Goal: Task Accomplishment & Management: Complete application form

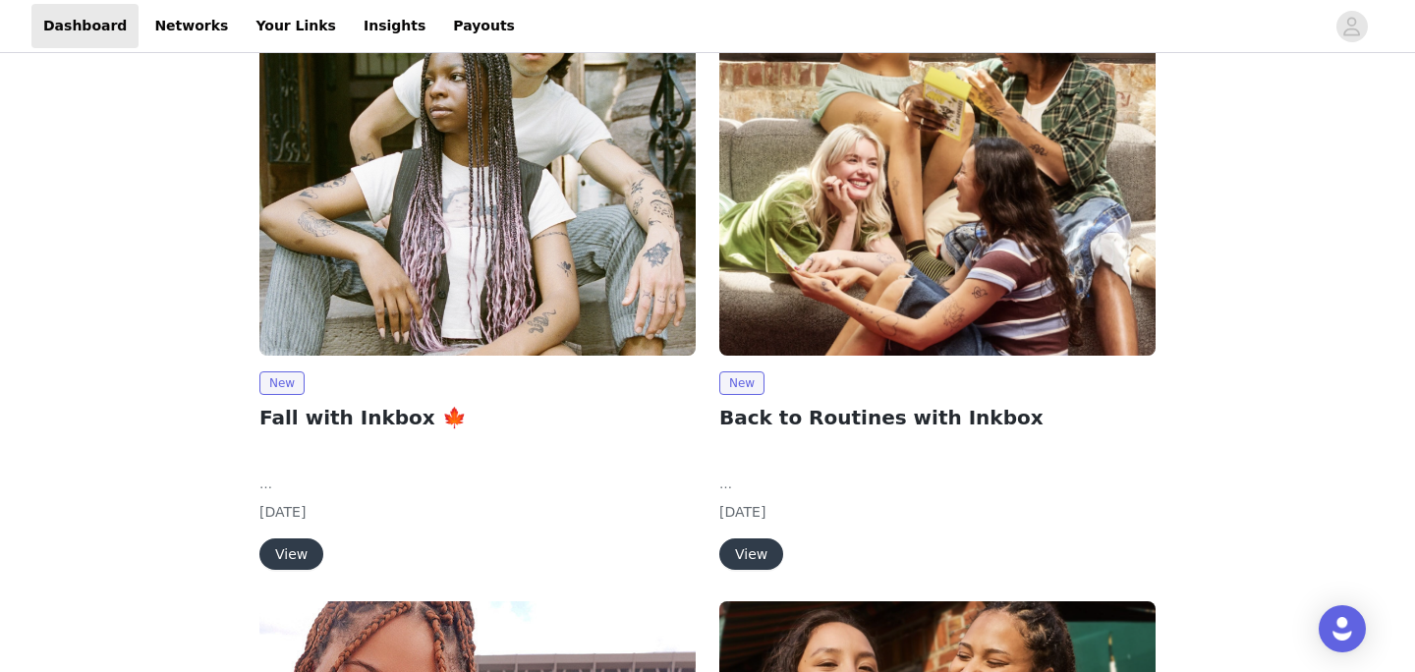
scroll to position [54, 0]
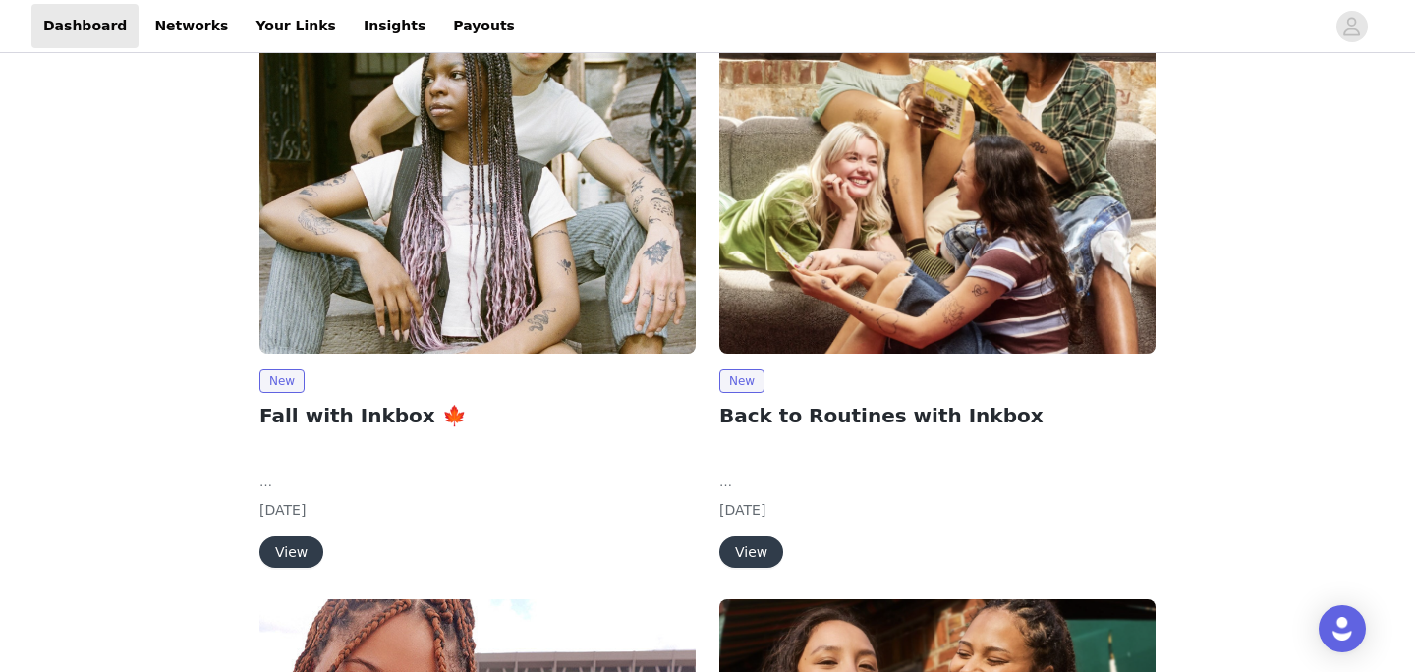
click at [508, 239] on img at bounding box center [477, 190] width 436 height 327
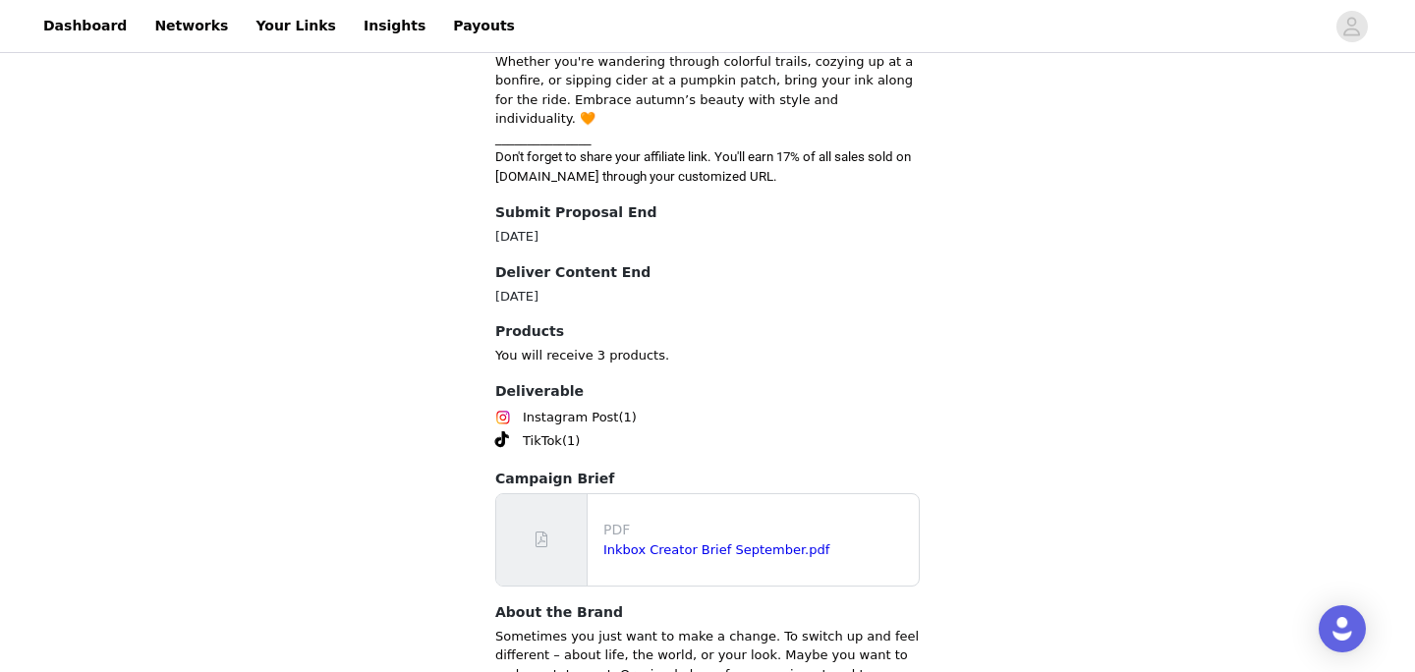
scroll to position [924, 0]
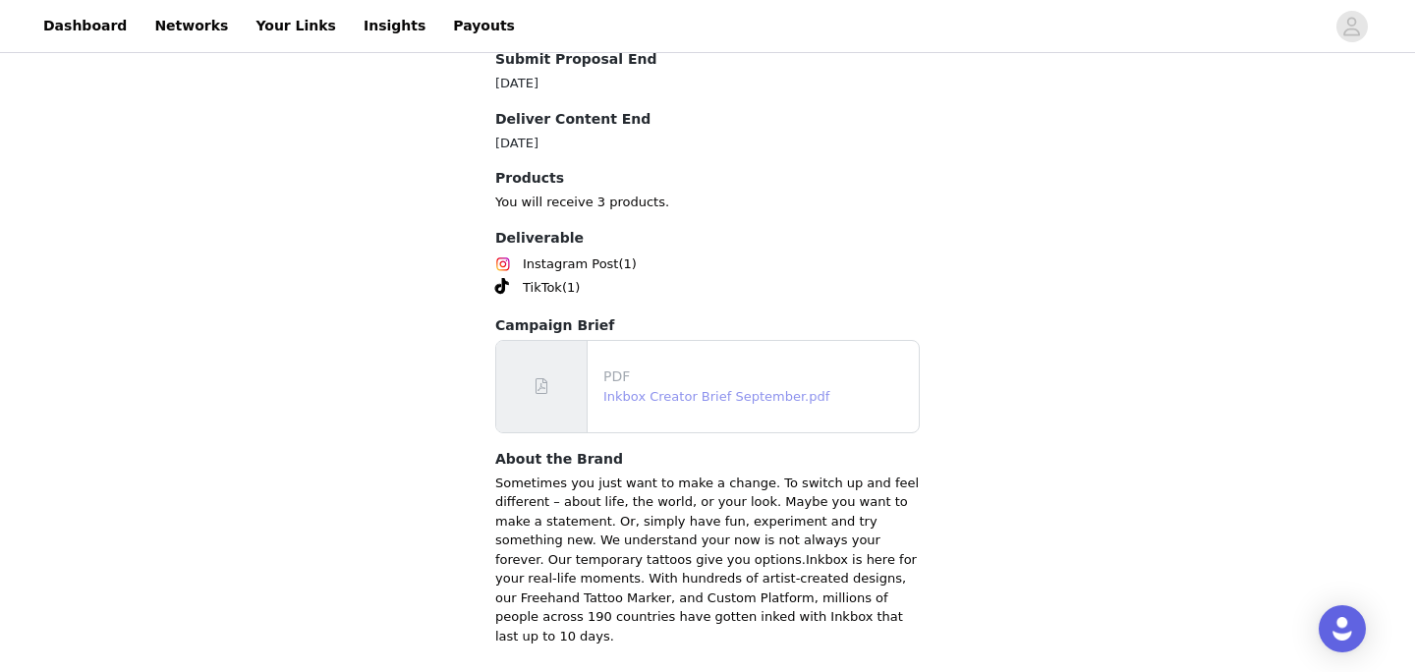
click at [642, 389] on link "Inkbox Creator Brief September.pdf" at bounding box center [716, 396] width 226 height 15
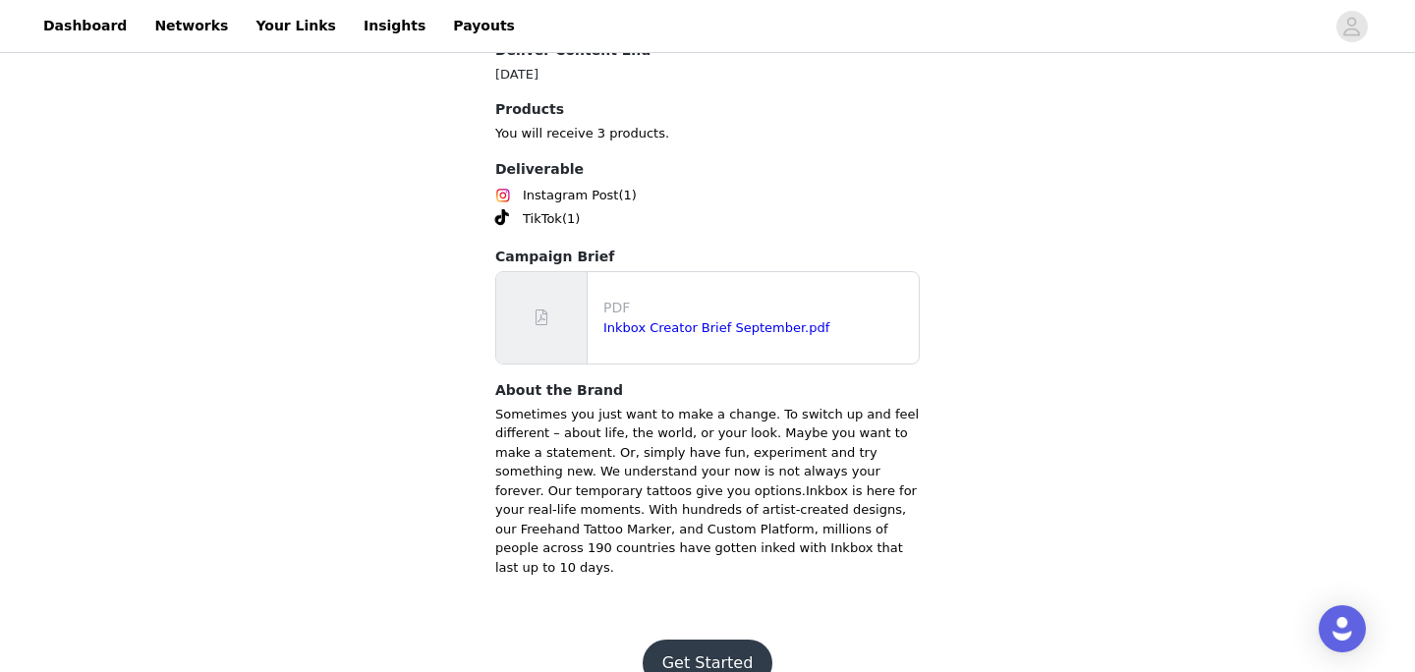
click at [689, 640] on button "Get Started" at bounding box center [708, 663] width 131 height 47
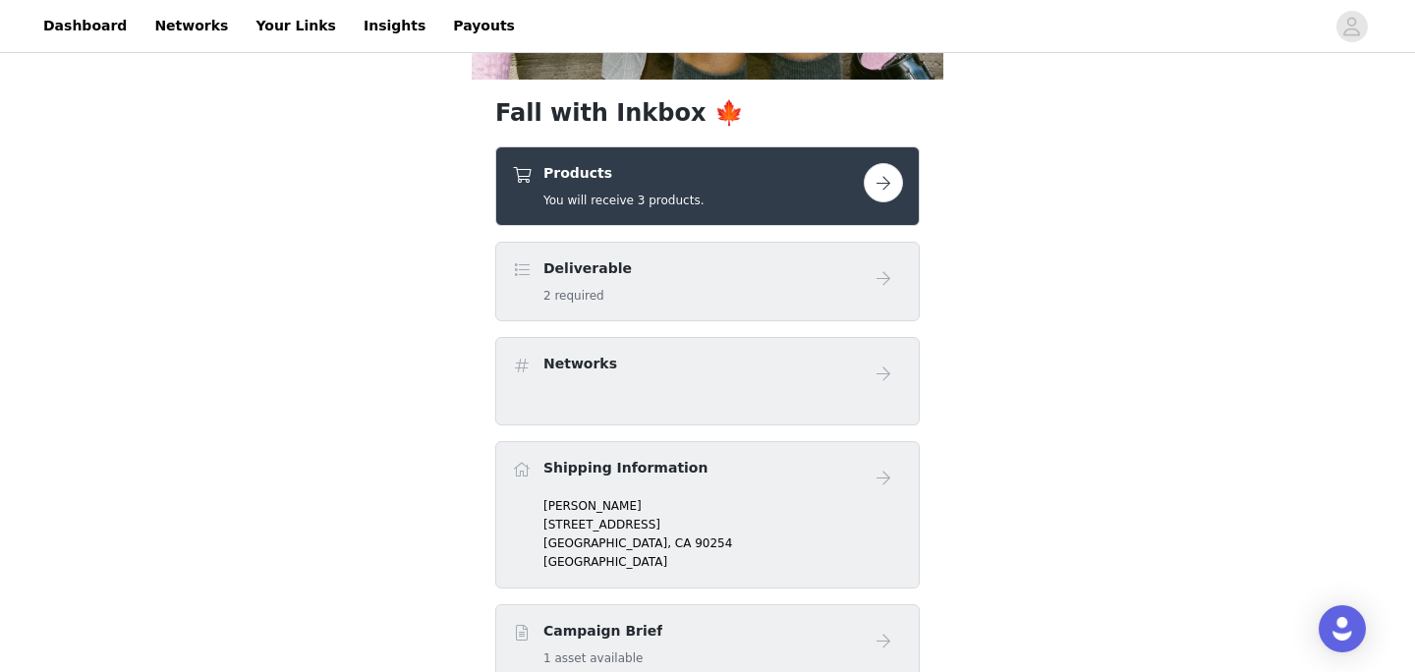
scroll to position [555, 0]
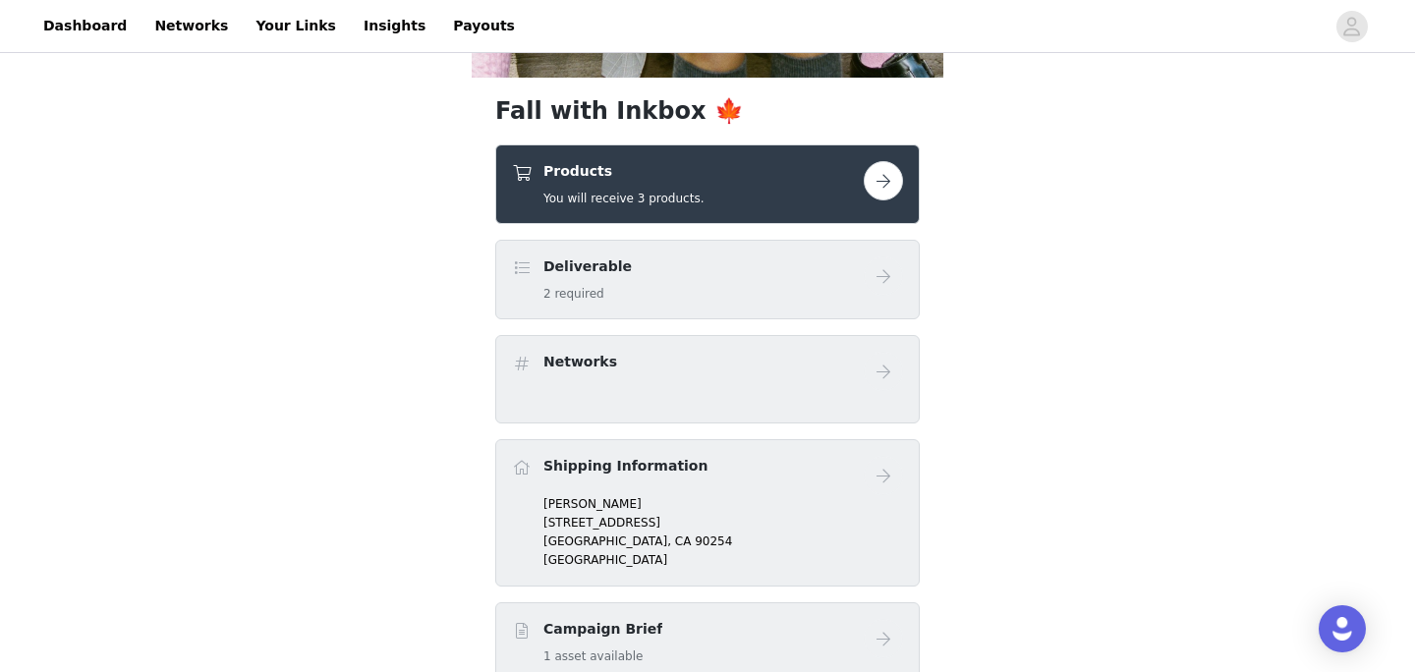
click at [896, 184] on button "button" at bounding box center [883, 180] width 39 height 39
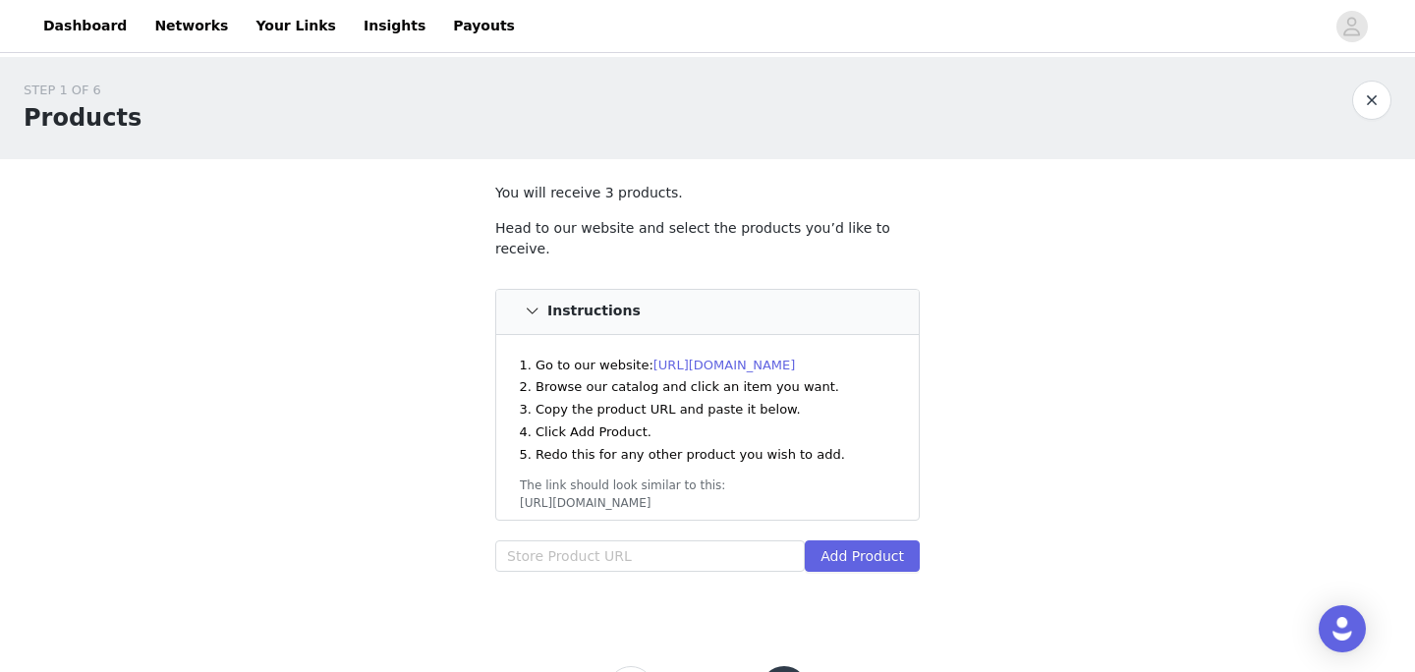
click at [679, 358] on link "[URL][DOMAIN_NAME]" at bounding box center [725, 365] width 143 height 15
click at [649, 541] on input "text" at bounding box center [650, 556] width 310 height 31
paste input "[URL][DOMAIN_NAME]"
type input "[URL][DOMAIN_NAME]"
click at [849, 550] on button "Add Product" at bounding box center [862, 556] width 115 height 31
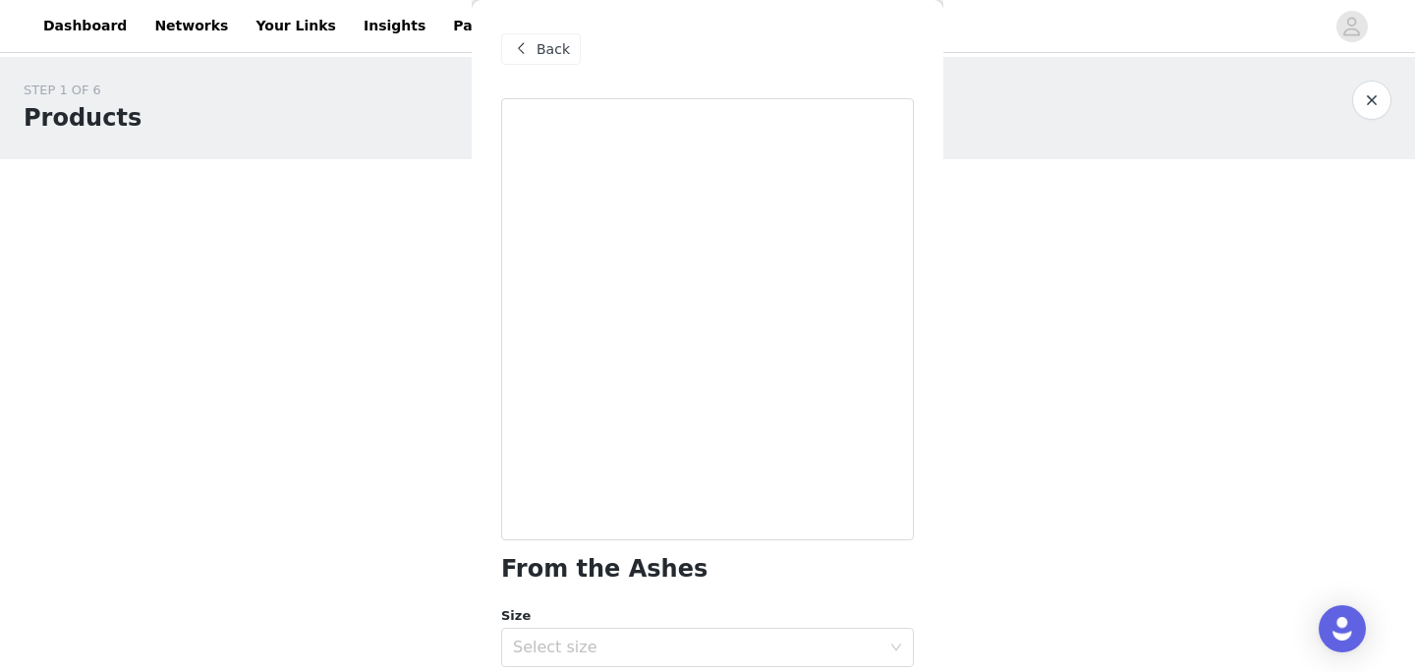
scroll to position [68, 0]
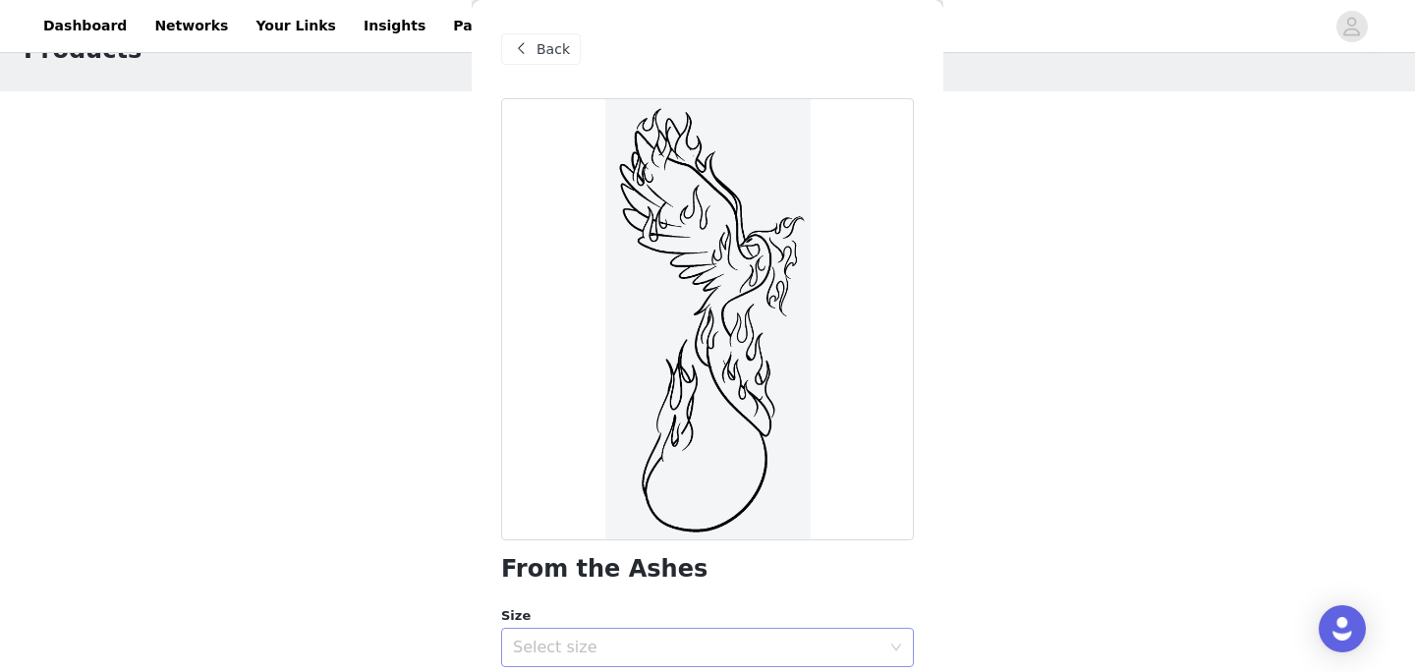
click at [592, 638] on div "Select size" at bounding box center [697, 648] width 368 height 20
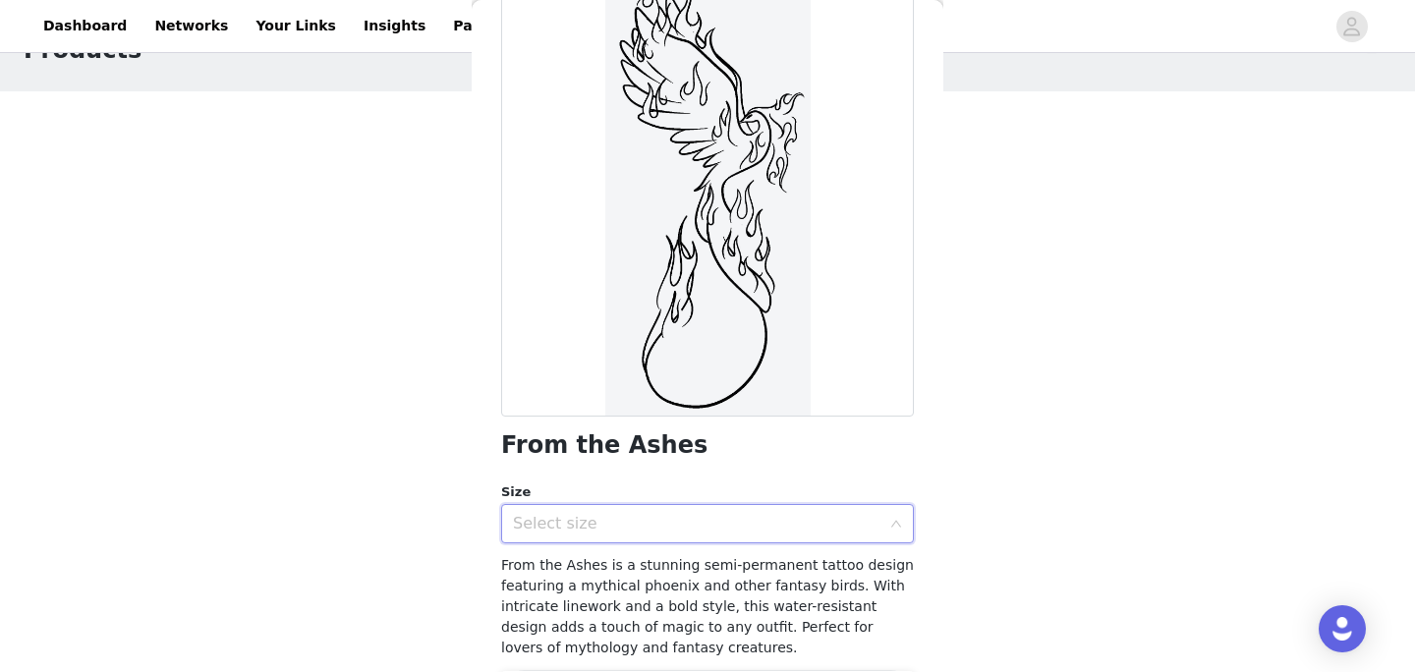
scroll to position [143, 0]
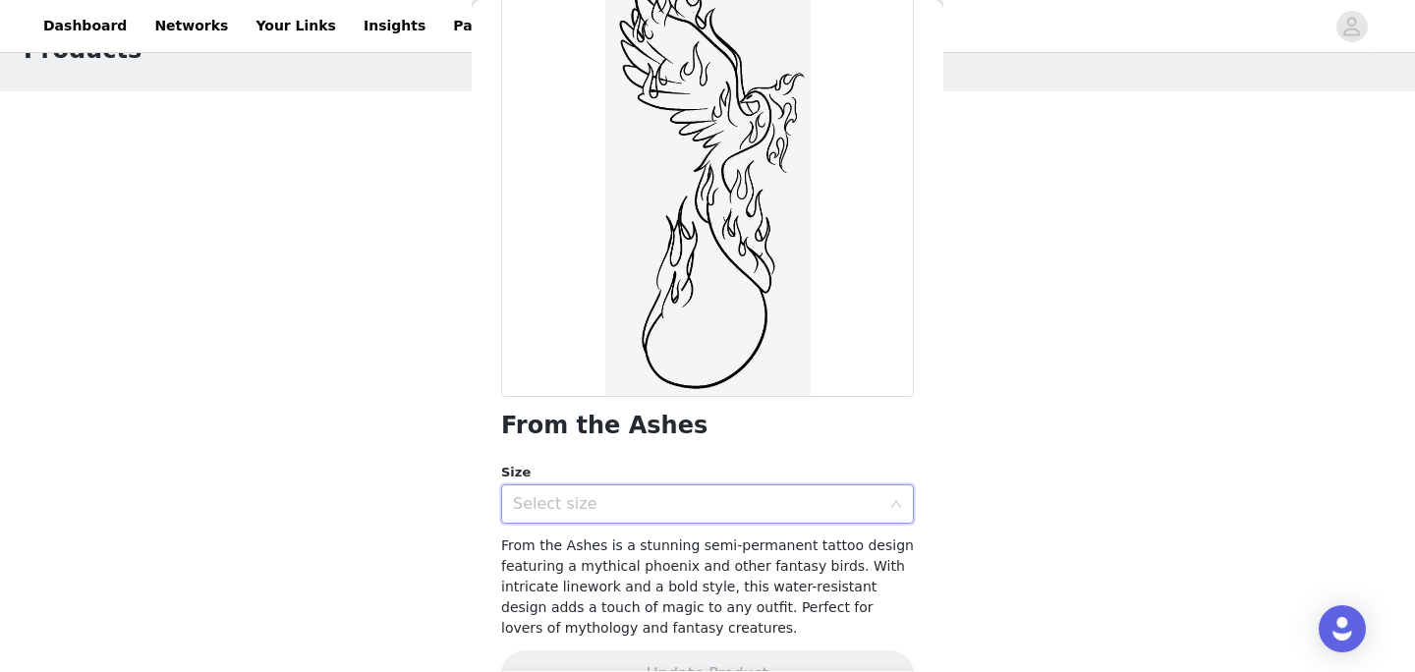
click at [779, 508] on div "Select size" at bounding box center [697, 504] width 368 height 20
click at [889, 505] on div "Select size" at bounding box center [707, 504] width 413 height 39
click at [850, 548] on li "6 x 3 in" at bounding box center [707, 547] width 413 height 31
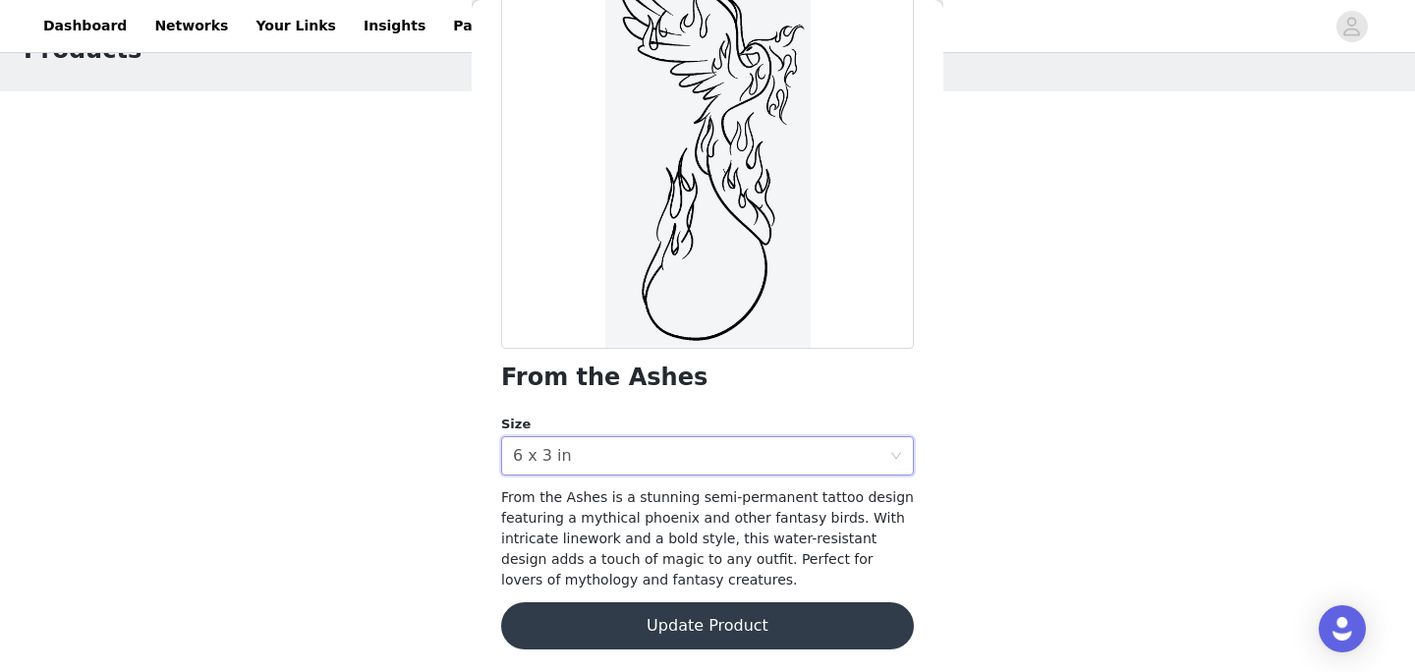
click at [764, 614] on button "Update Product" at bounding box center [707, 625] width 413 height 47
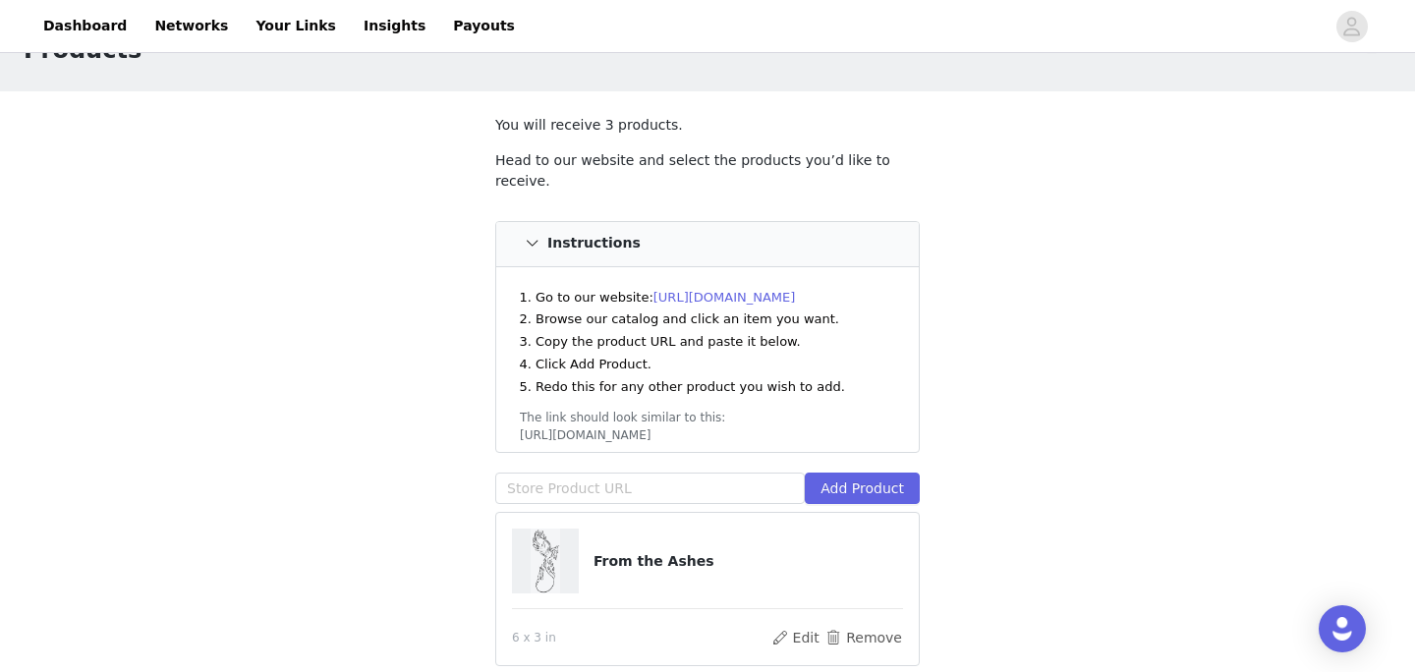
scroll to position [226, 0]
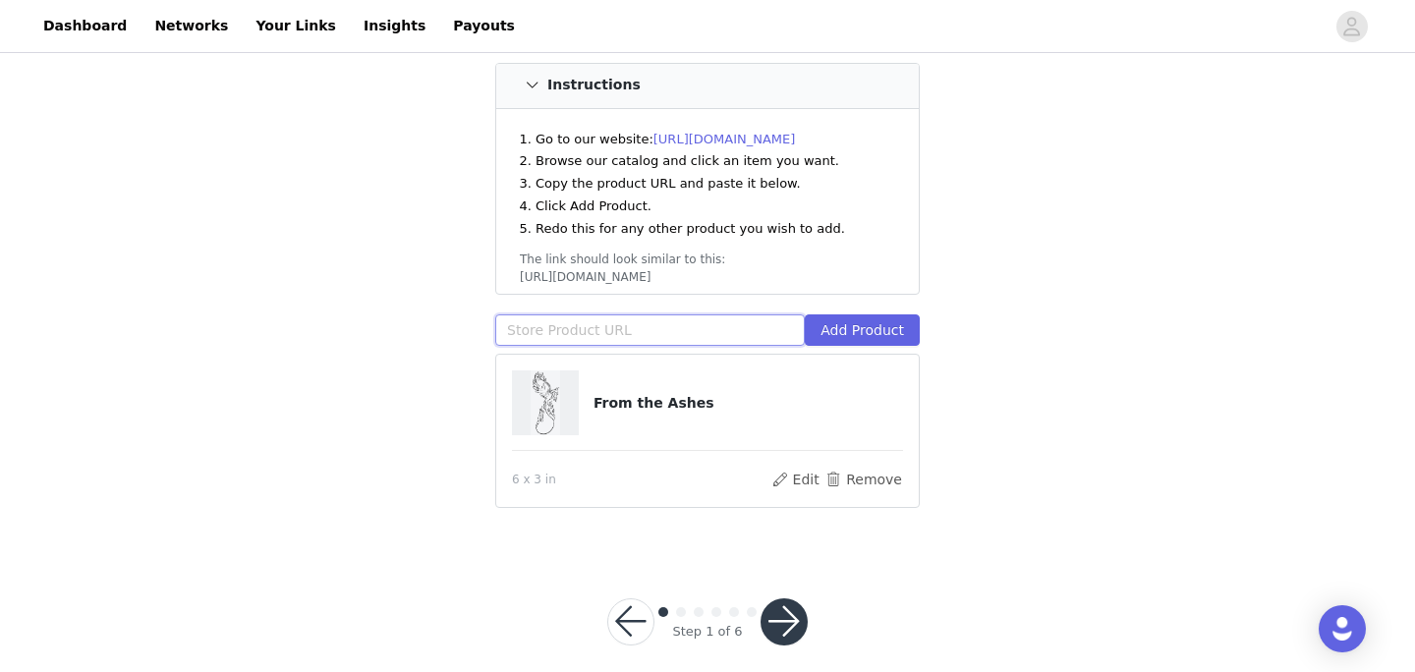
click at [603, 322] on input "text" at bounding box center [650, 330] width 310 height 31
paste input "[URL][DOMAIN_NAME]"
click at [831, 315] on button "Add Product" at bounding box center [862, 330] width 115 height 31
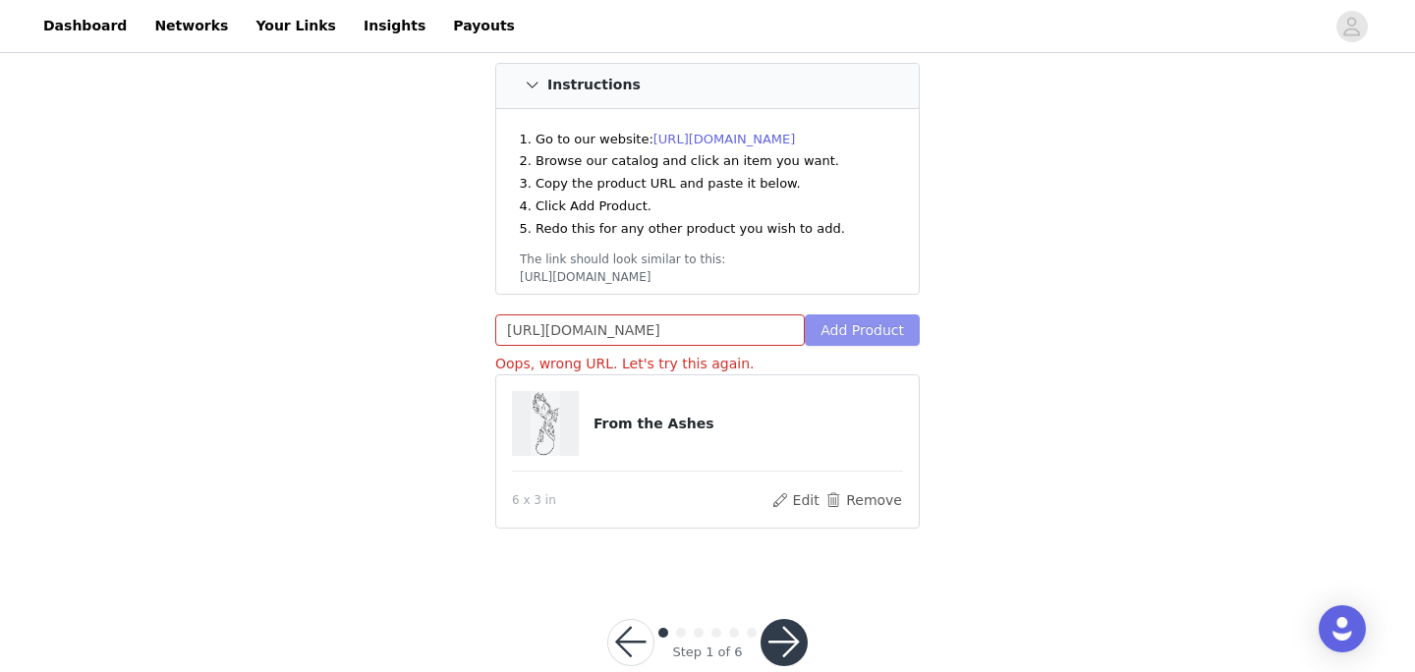
click at [842, 315] on button "Add Product" at bounding box center [862, 330] width 115 height 31
click at [764, 315] on input "[URL][DOMAIN_NAME]" at bounding box center [650, 330] width 310 height 31
click at [504, 315] on input "[URL][DOMAIN_NAME]" at bounding box center [650, 330] width 310 height 31
click at [850, 315] on button "Add Product" at bounding box center [862, 330] width 115 height 31
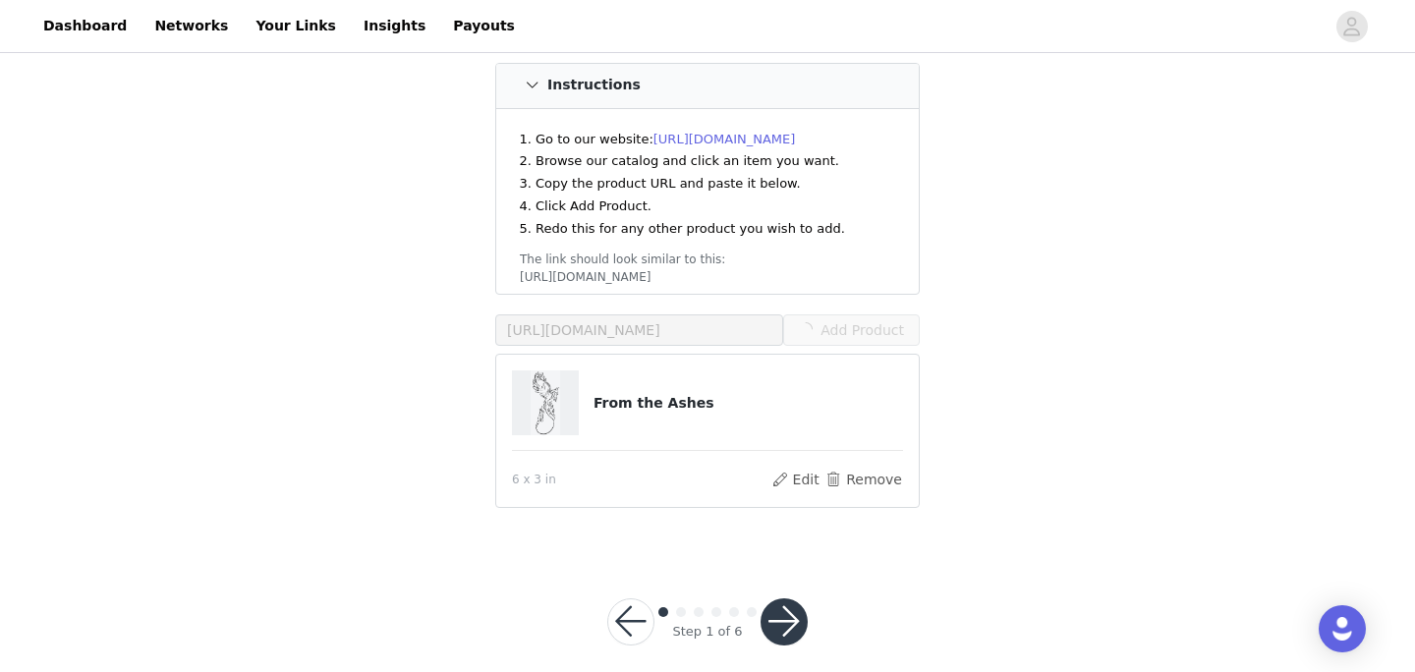
click at [857, 273] on div "Instructions Go to our website: [URL][DOMAIN_NAME] Browse our catalog and click…" at bounding box center [707, 179] width 425 height 233
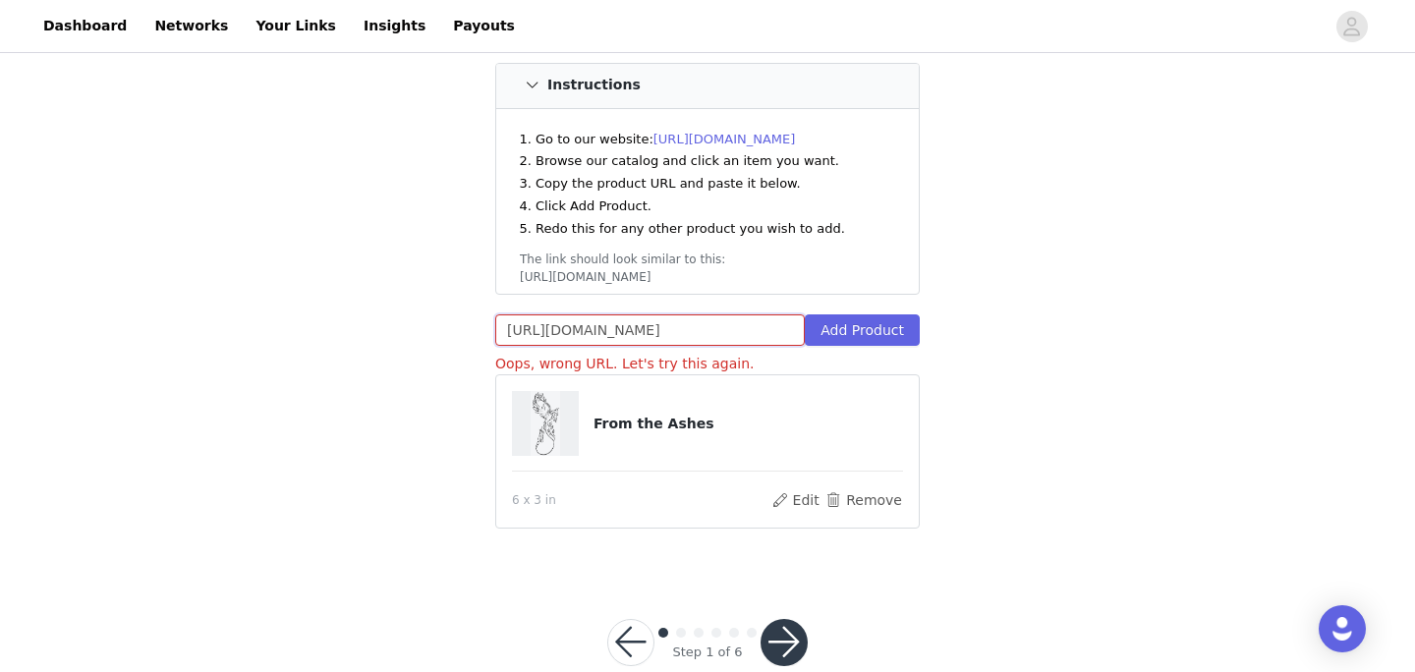
click at [637, 319] on input "[URL][DOMAIN_NAME]" at bounding box center [650, 330] width 310 height 31
click at [637, 318] on input "[URL][DOMAIN_NAME]" at bounding box center [650, 330] width 310 height 31
paste input "inguz"
type input "[URL][DOMAIN_NAME]"
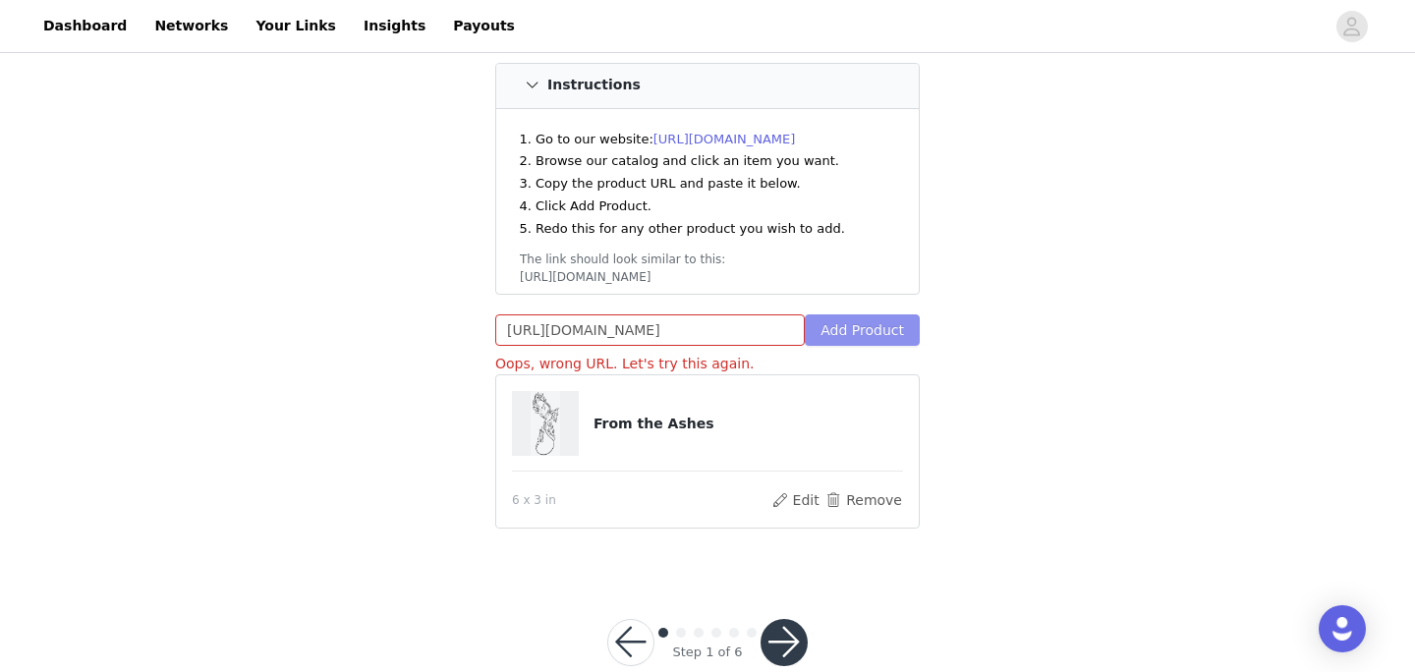
click at [857, 319] on button "Add Product" at bounding box center [862, 330] width 115 height 31
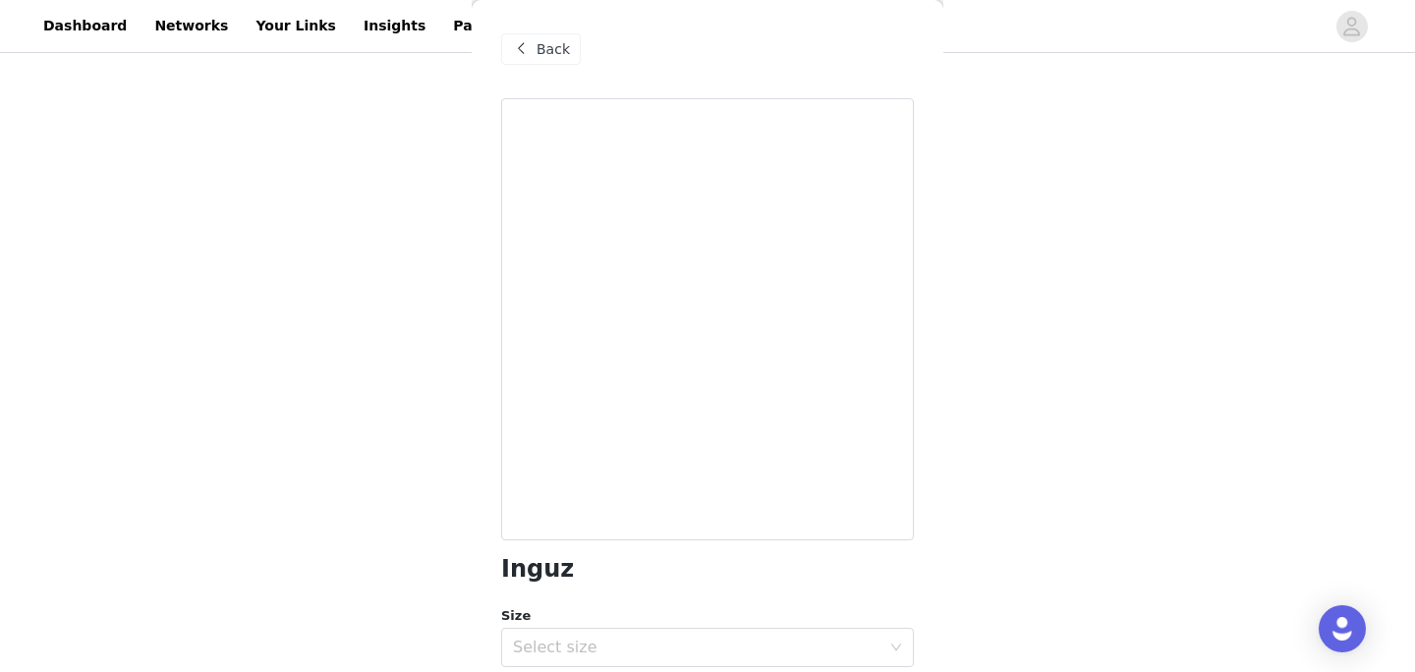
scroll to position [130, 0]
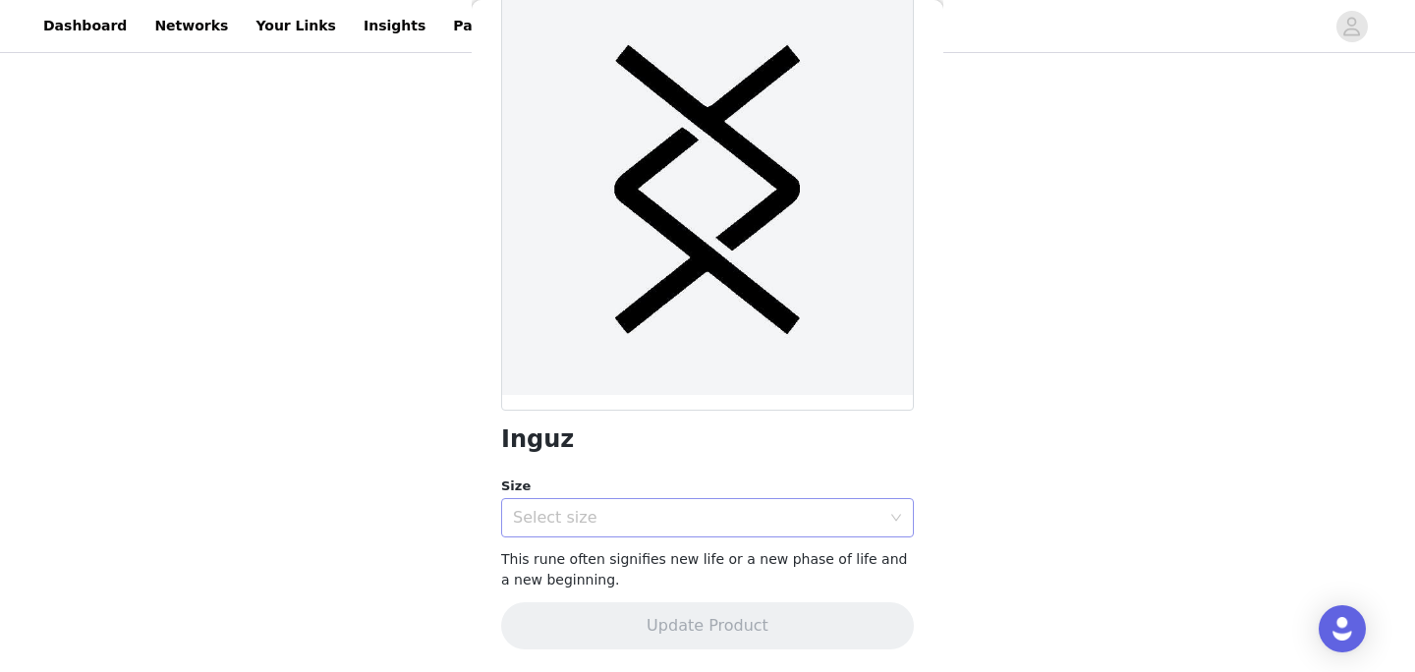
click at [659, 536] on div "Select size" at bounding box center [707, 517] width 413 height 39
click at [640, 557] on li "2 x 2 in" at bounding box center [707, 559] width 413 height 31
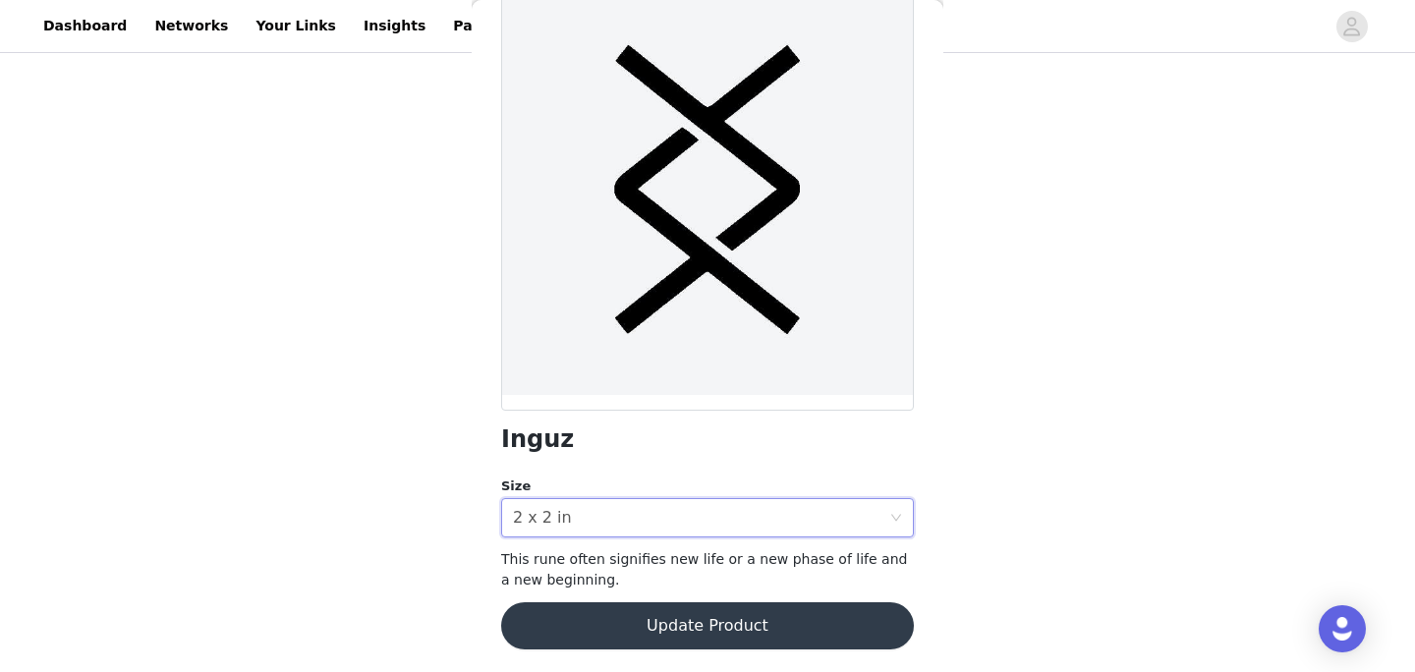
click at [661, 617] on button "Update Product" at bounding box center [707, 625] width 413 height 47
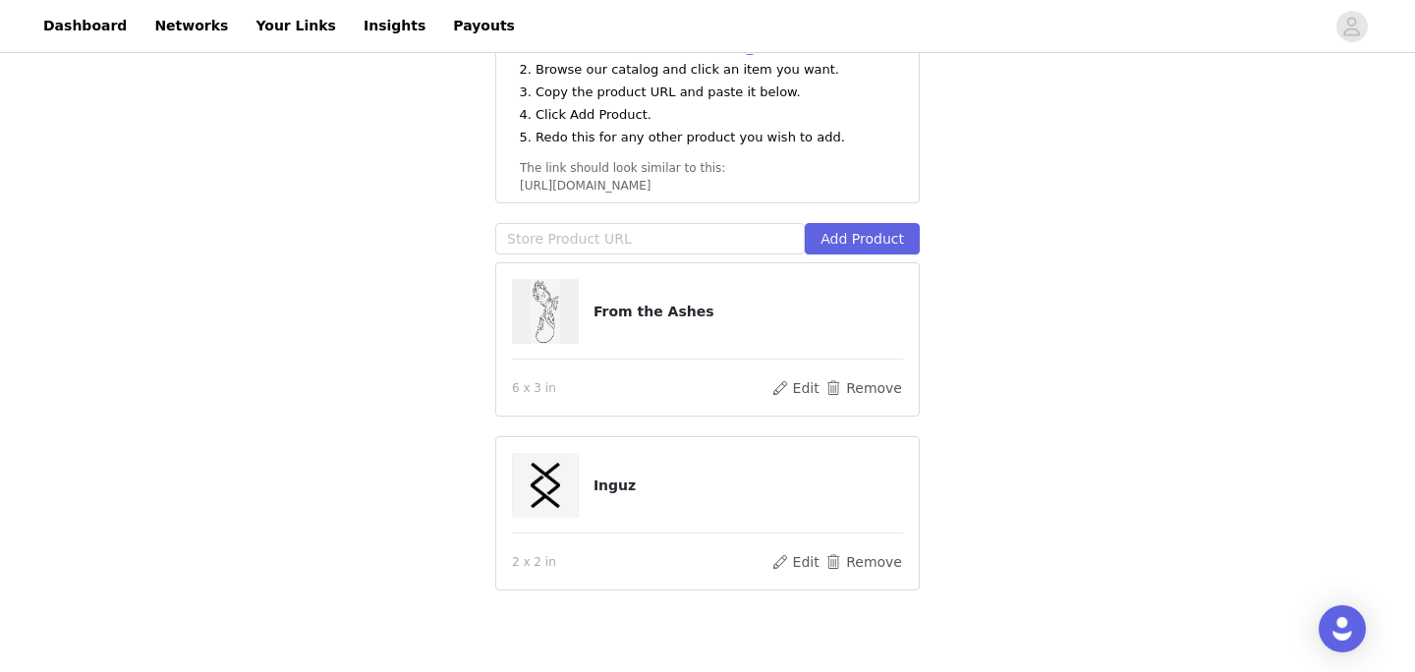
scroll to position [400, 0]
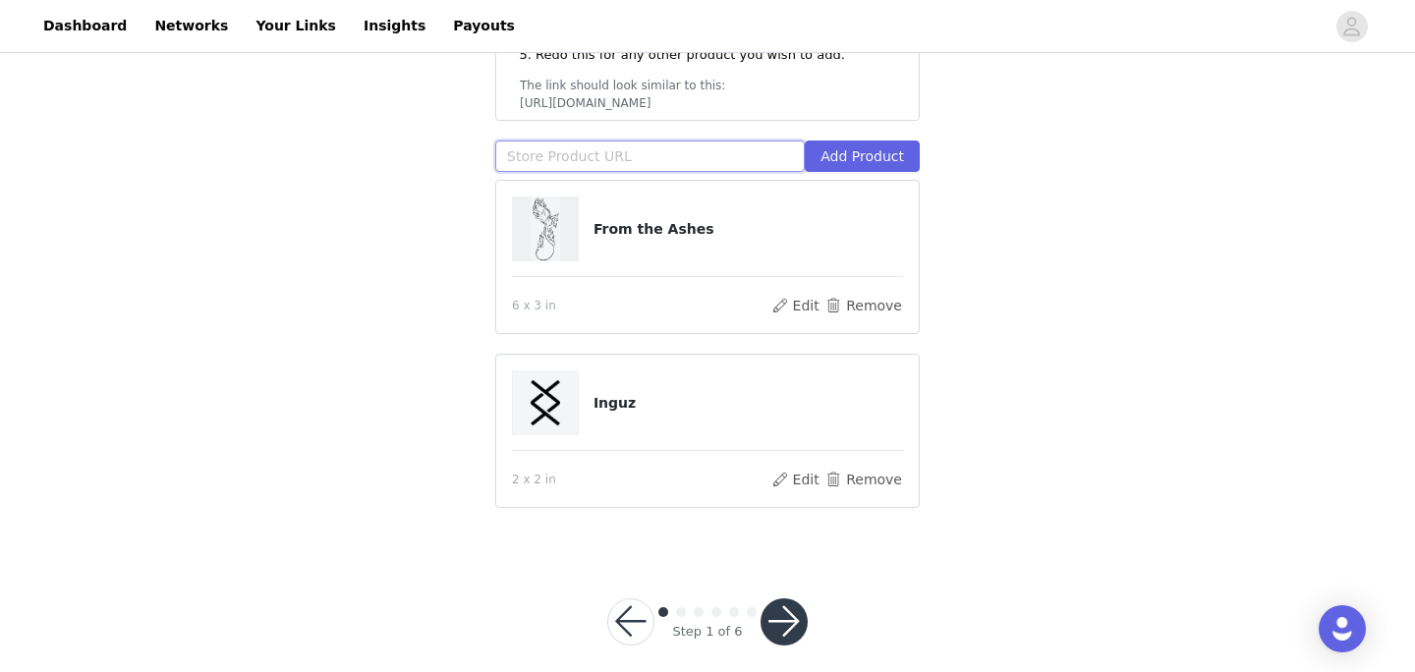
click at [570, 141] on input "text" at bounding box center [650, 156] width 310 height 31
paste input "[URL][DOMAIN_NAME]"
type input "[URL][DOMAIN_NAME]"
click at [859, 141] on button "Add Product" at bounding box center [862, 156] width 115 height 31
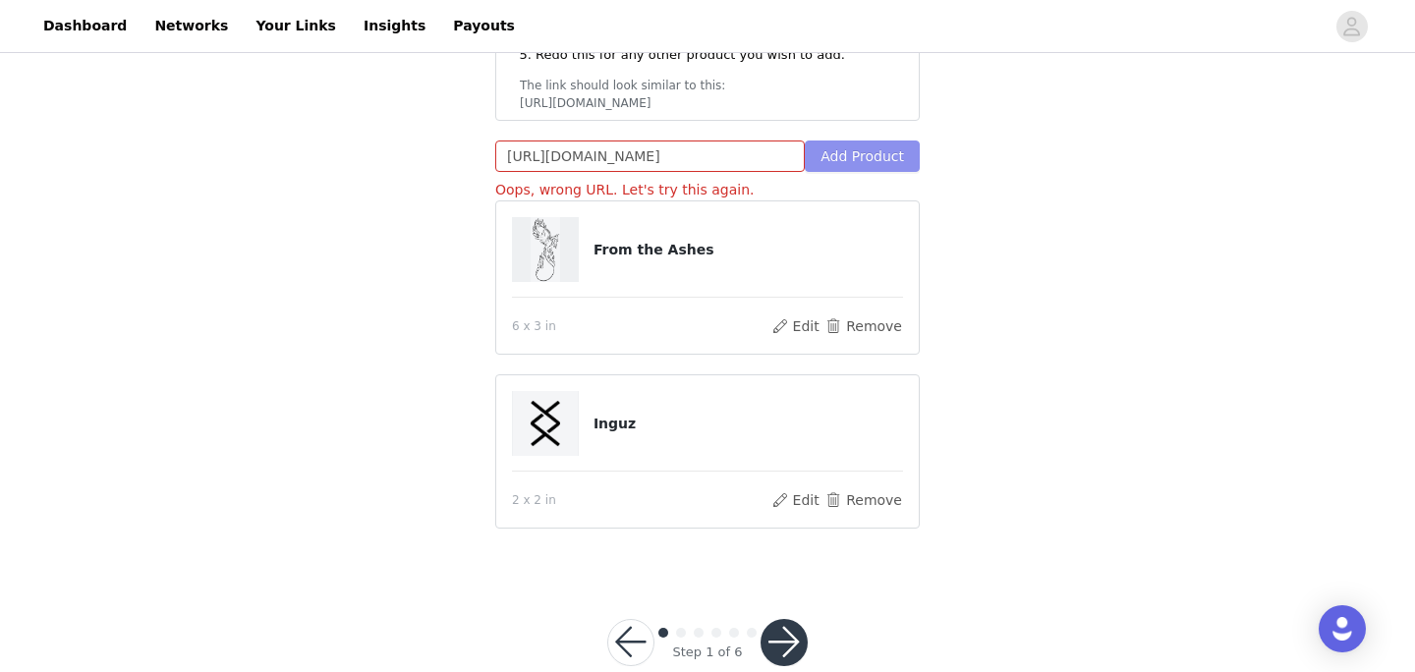
click at [837, 141] on button "Add Product" at bounding box center [862, 156] width 115 height 31
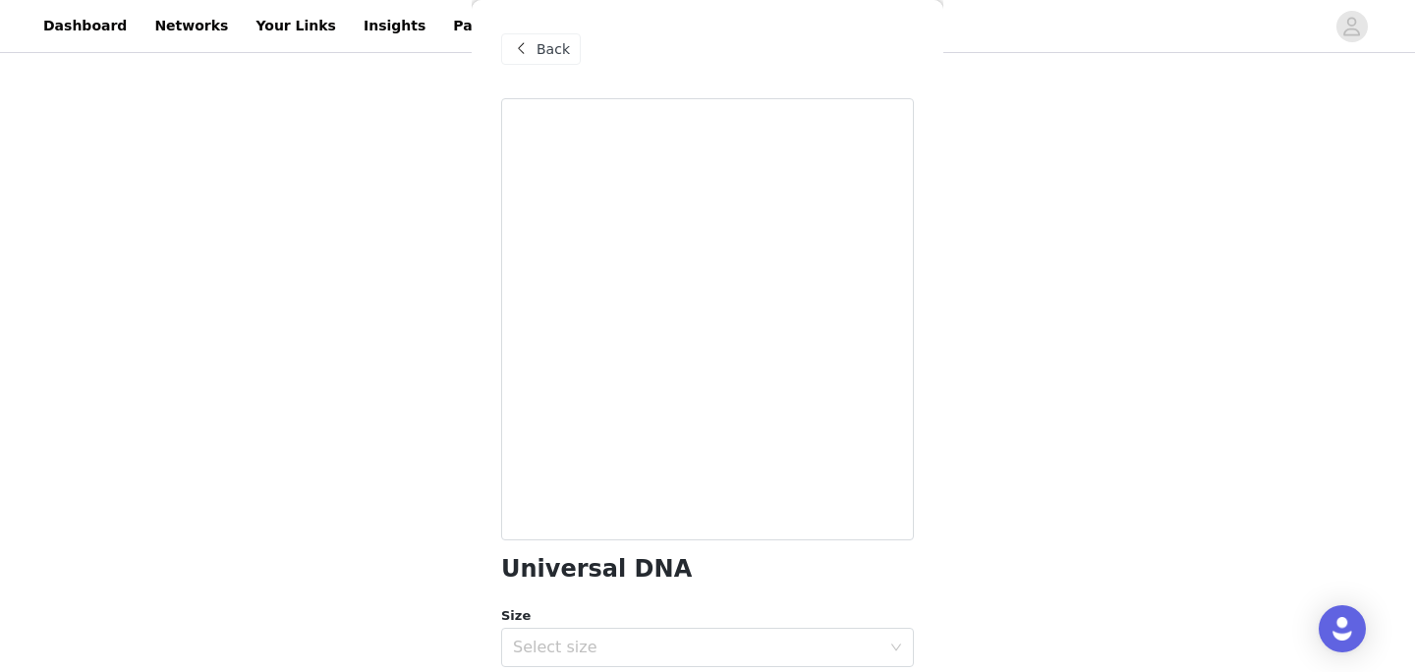
scroll to position [109, 0]
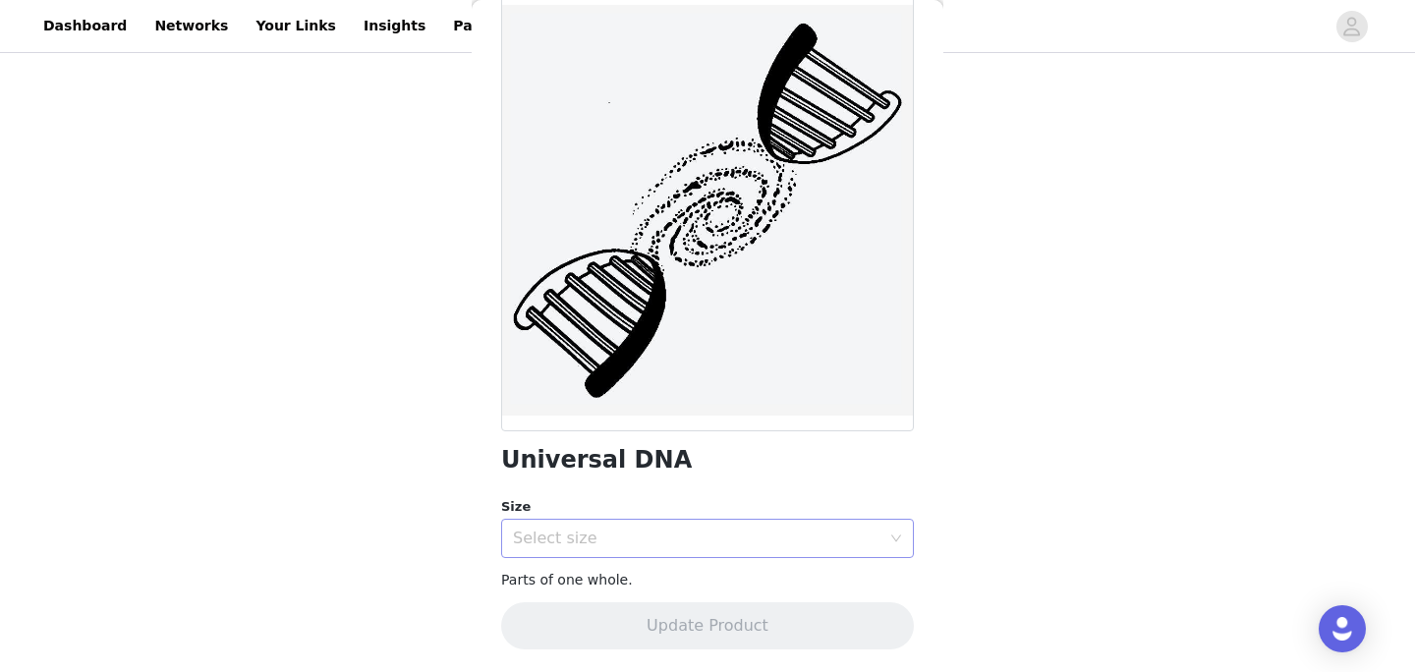
click at [663, 529] on div "Select size" at bounding box center [697, 539] width 368 height 20
click at [656, 576] on li "3 x 3 in" at bounding box center [707, 580] width 413 height 31
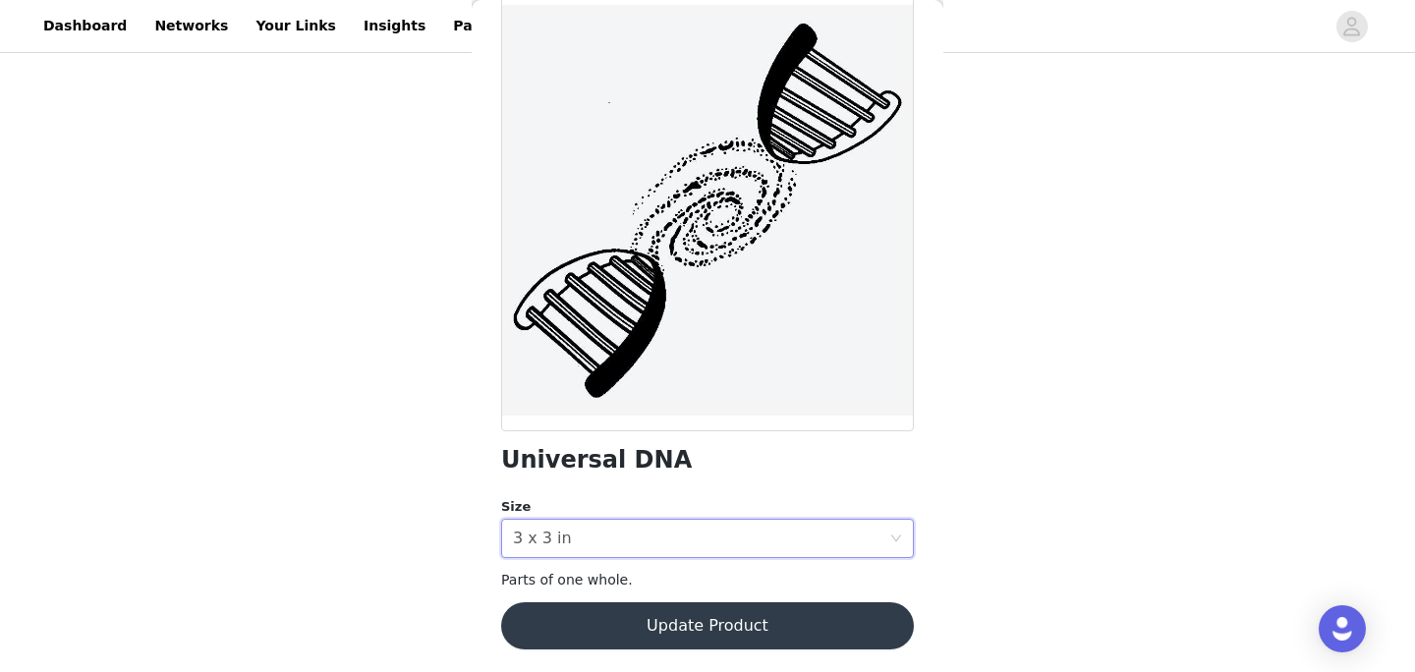
click at [656, 623] on button "Update Product" at bounding box center [707, 625] width 413 height 47
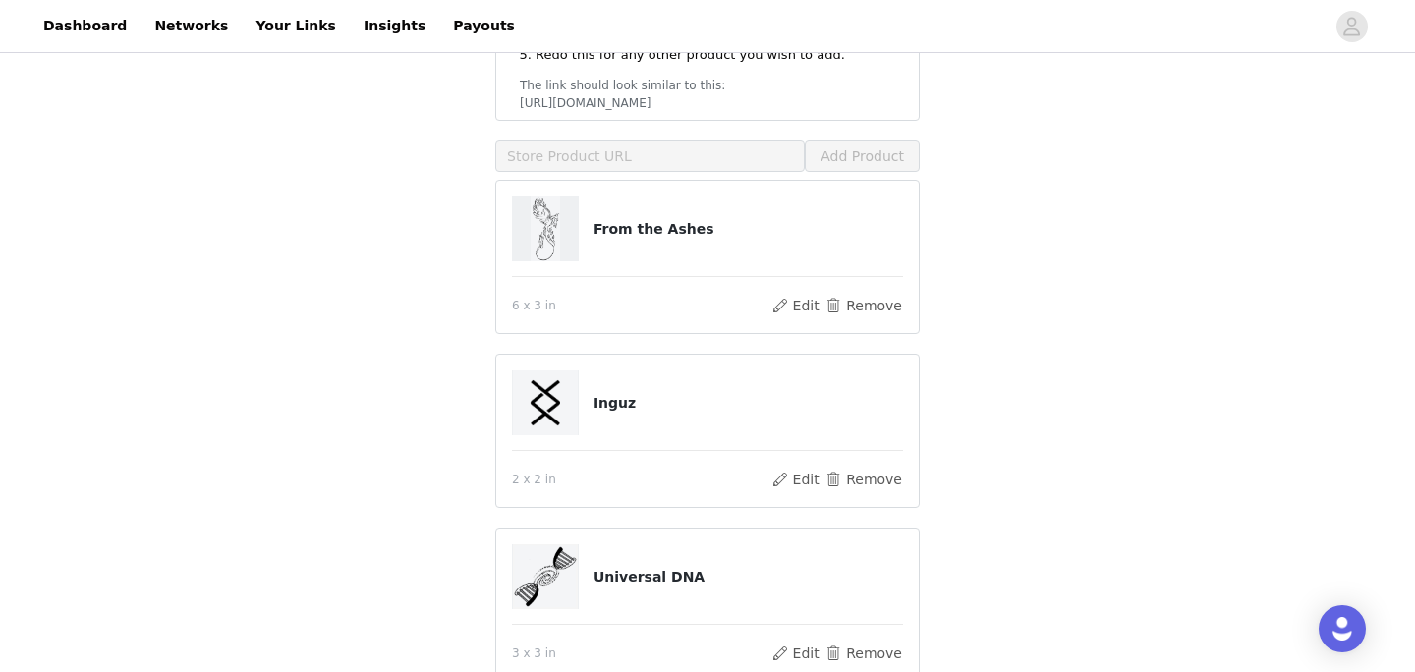
scroll to position [574, 0]
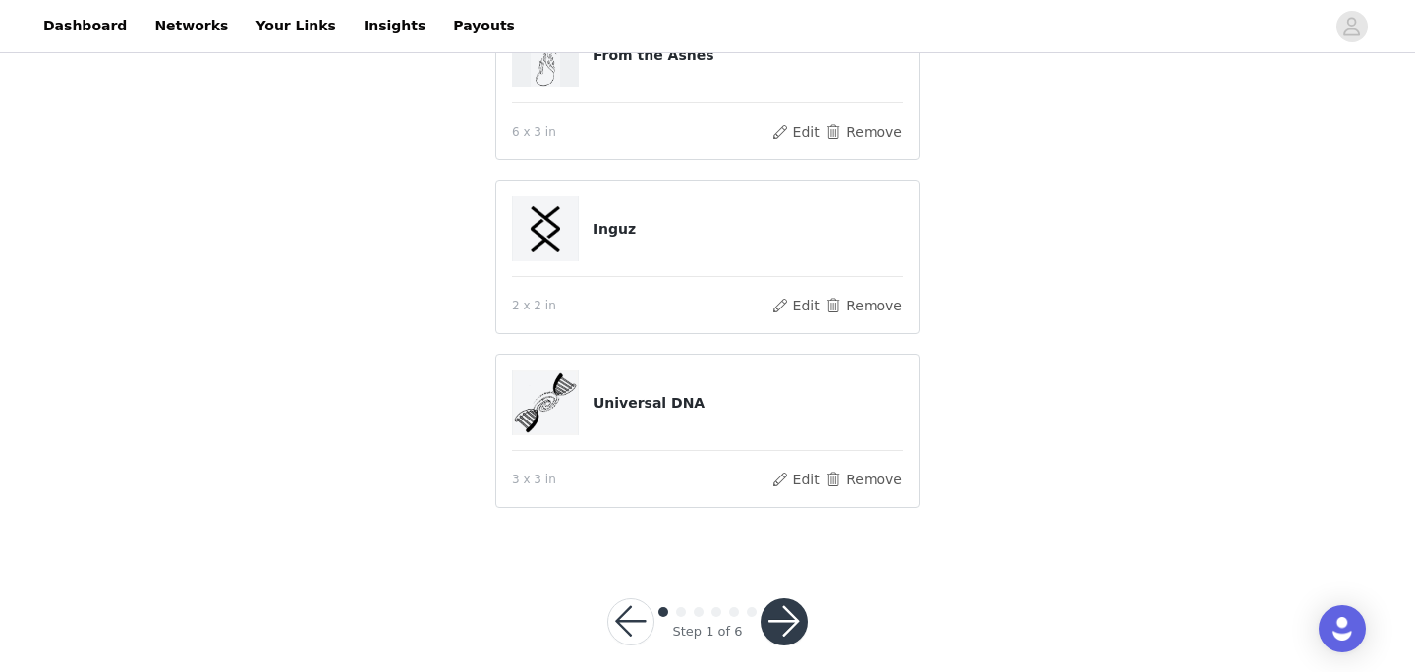
click at [765, 599] on button "button" at bounding box center [784, 622] width 47 height 47
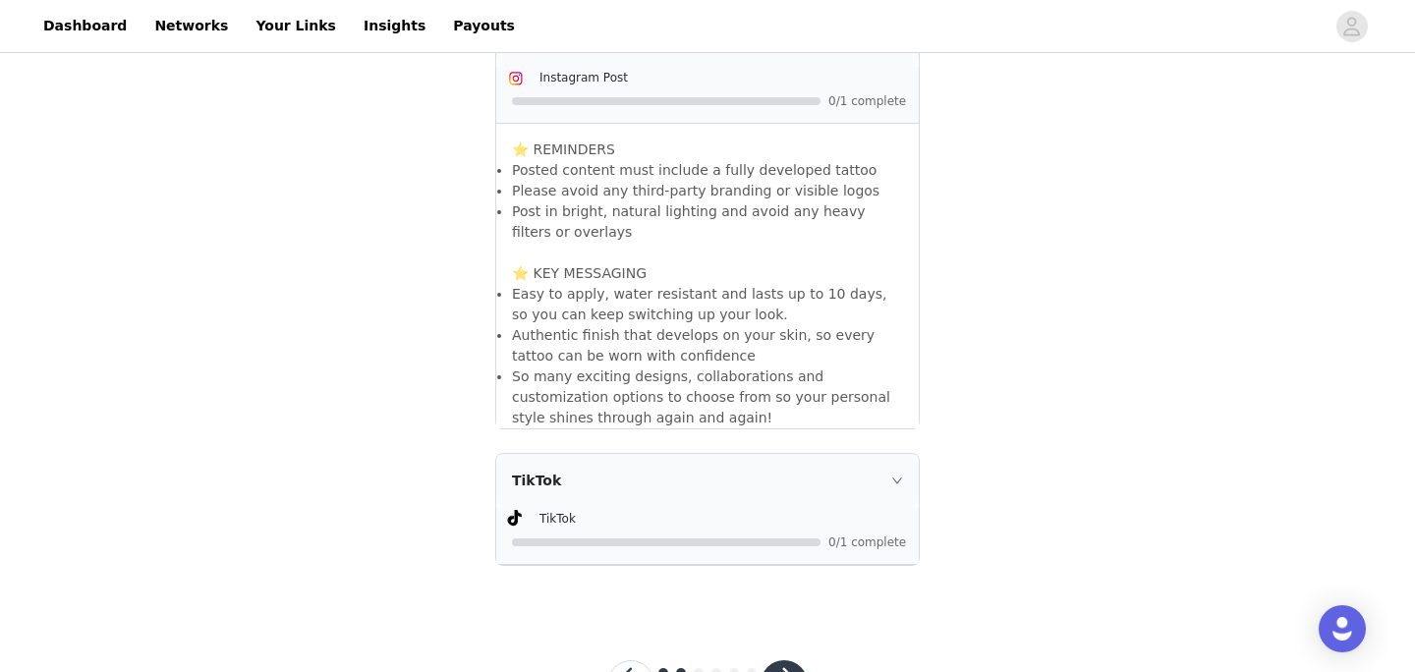
scroll to position [664, 0]
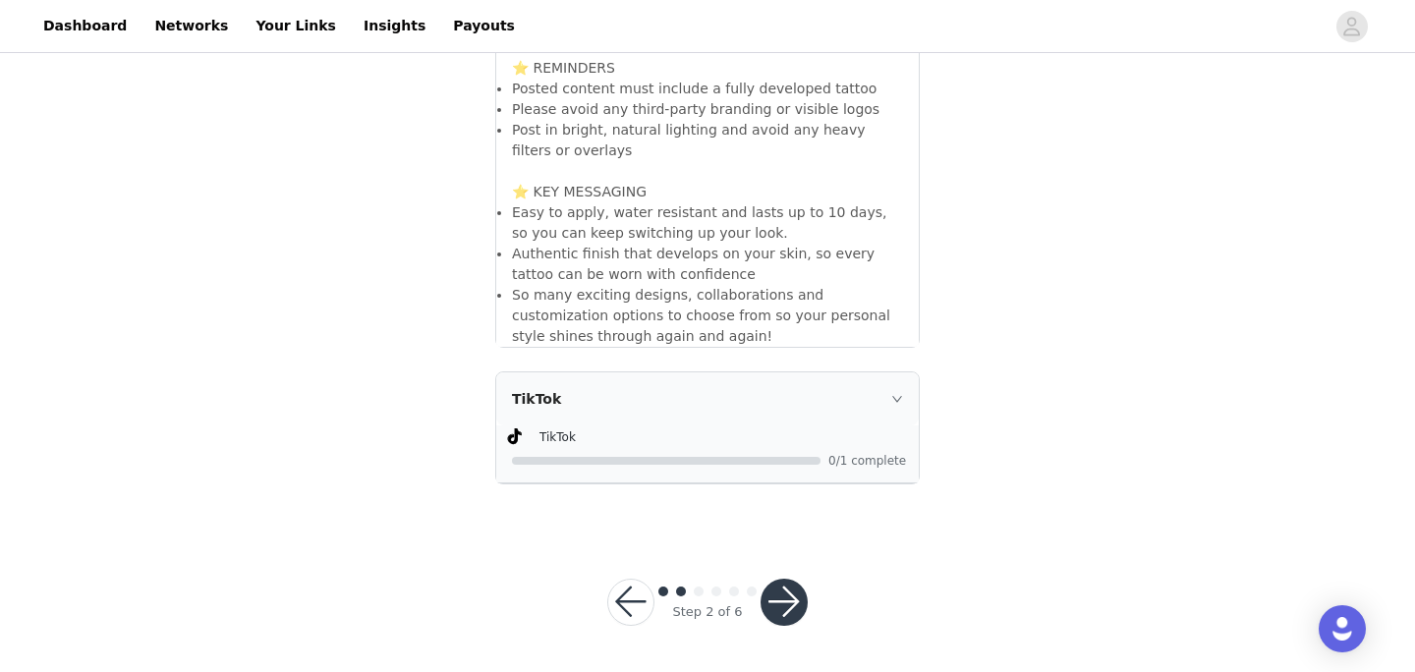
click at [783, 610] on button "button" at bounding box center [784, 602] width 47 height 47
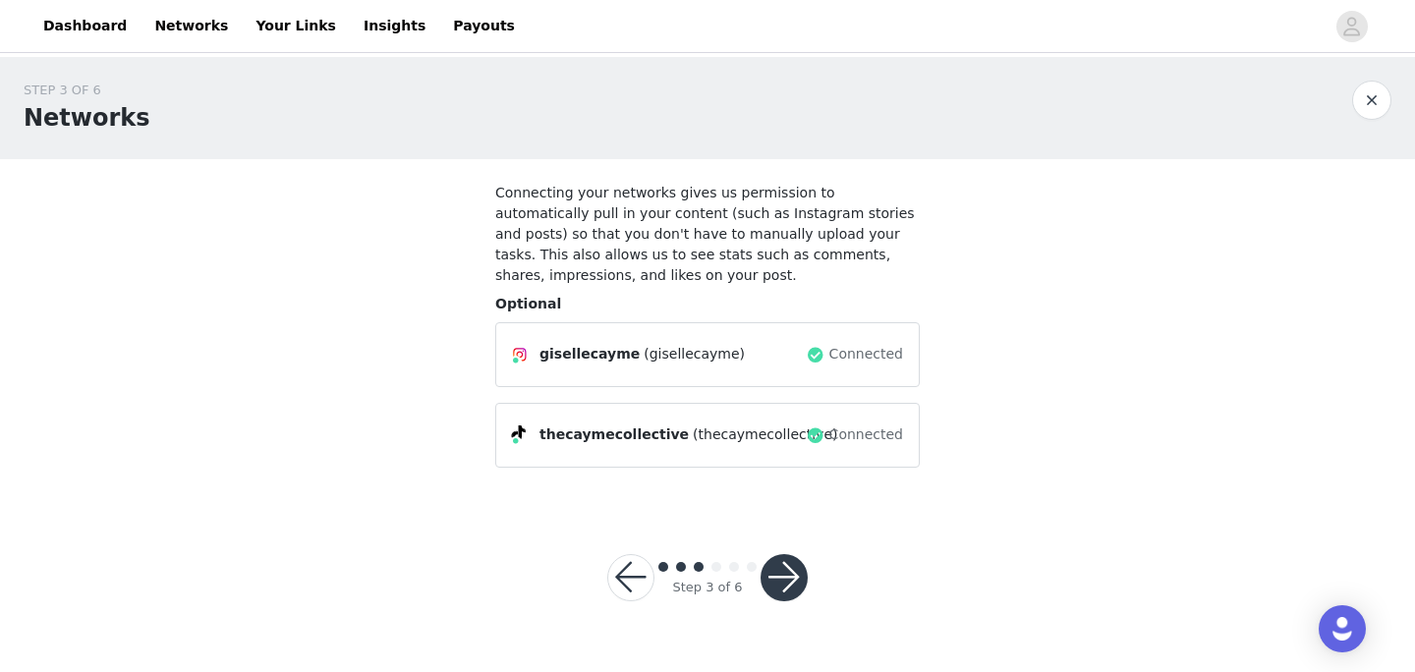
click at [778, 563] on button "button" at bounding box center [784, 577] width 47 height 47
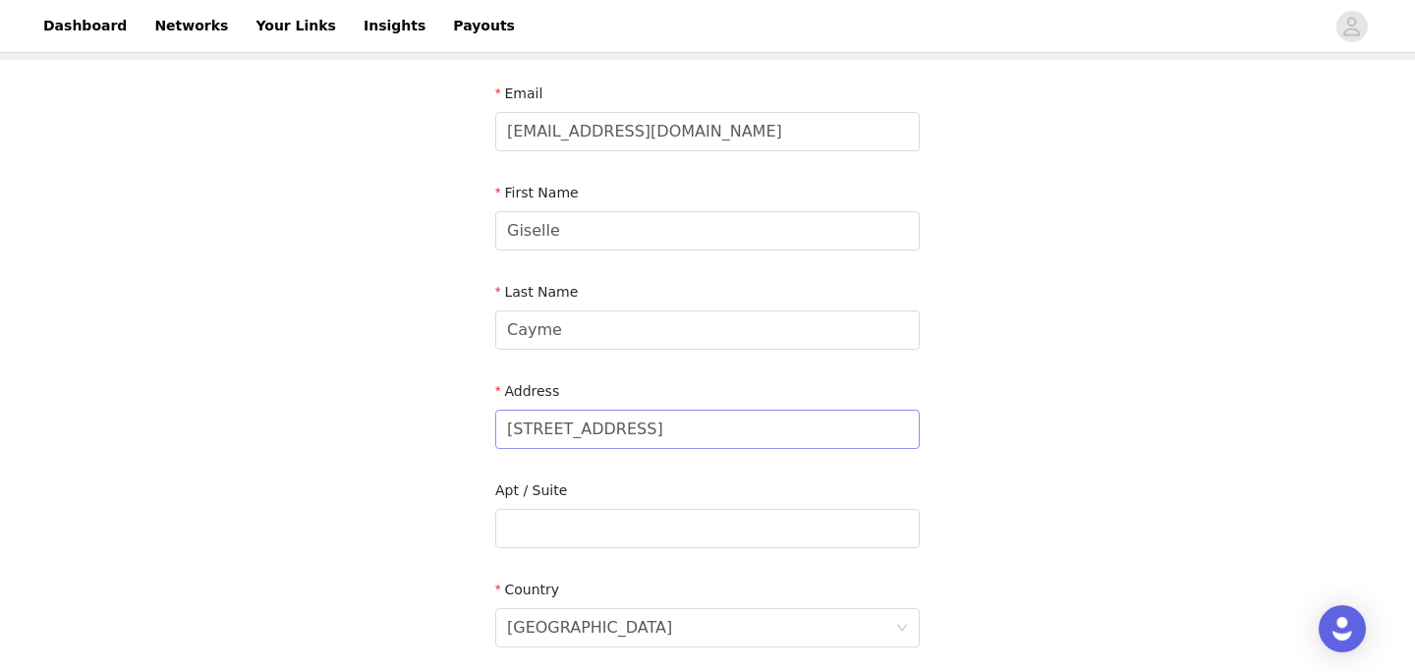
scroll to position [101, 0]
click at [543, 431] on input "[STREET_ADDRESS]" at bounding box center [707, 427] width 425 height 39
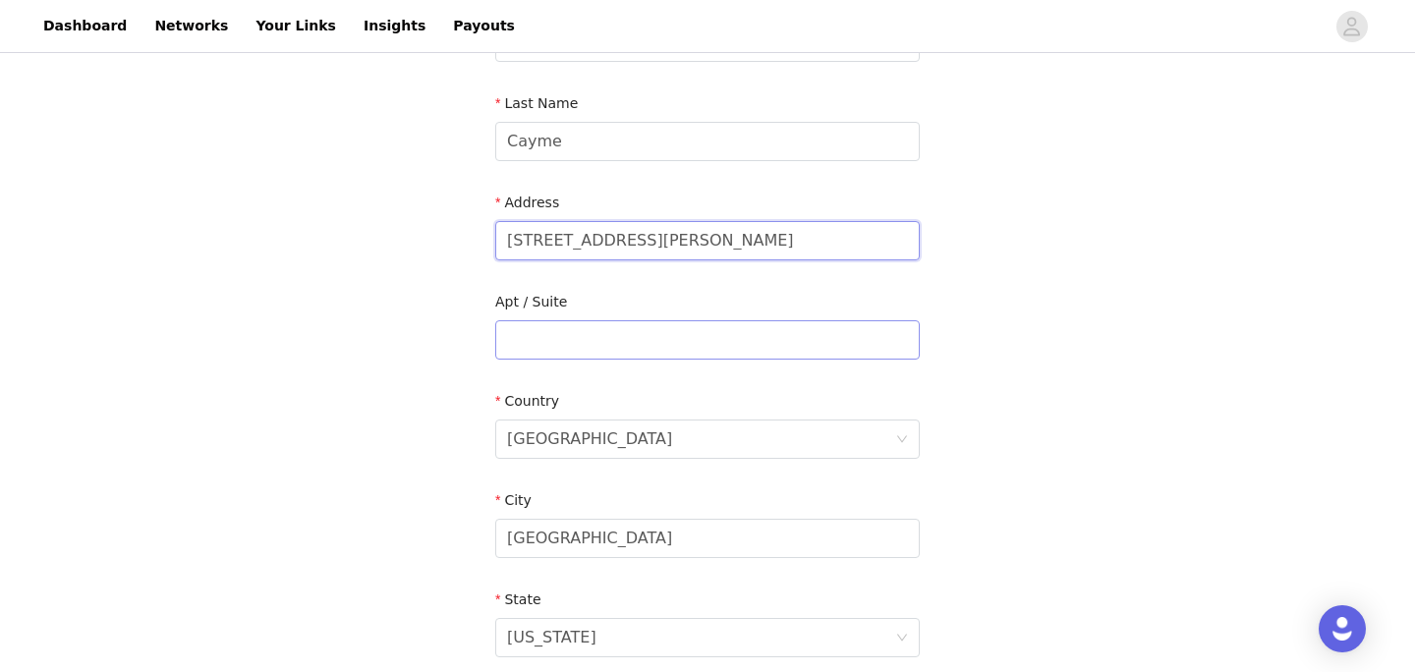
scroll to position [322, 0]
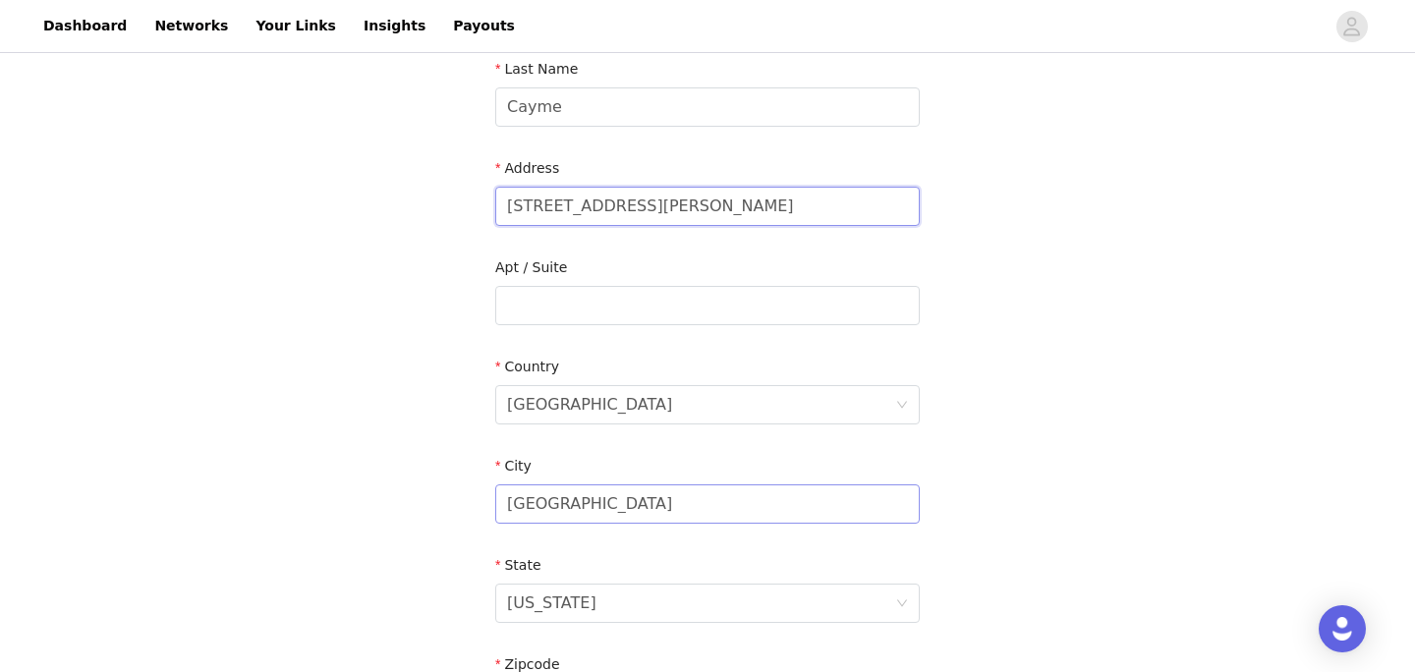
type input "[STREET_ADDRESS][PERSON_NAME]"
click at [525, 507] on input "[GEOGRAPHIC_DATA]" at bounding box center [707, 504] width 425 height 39
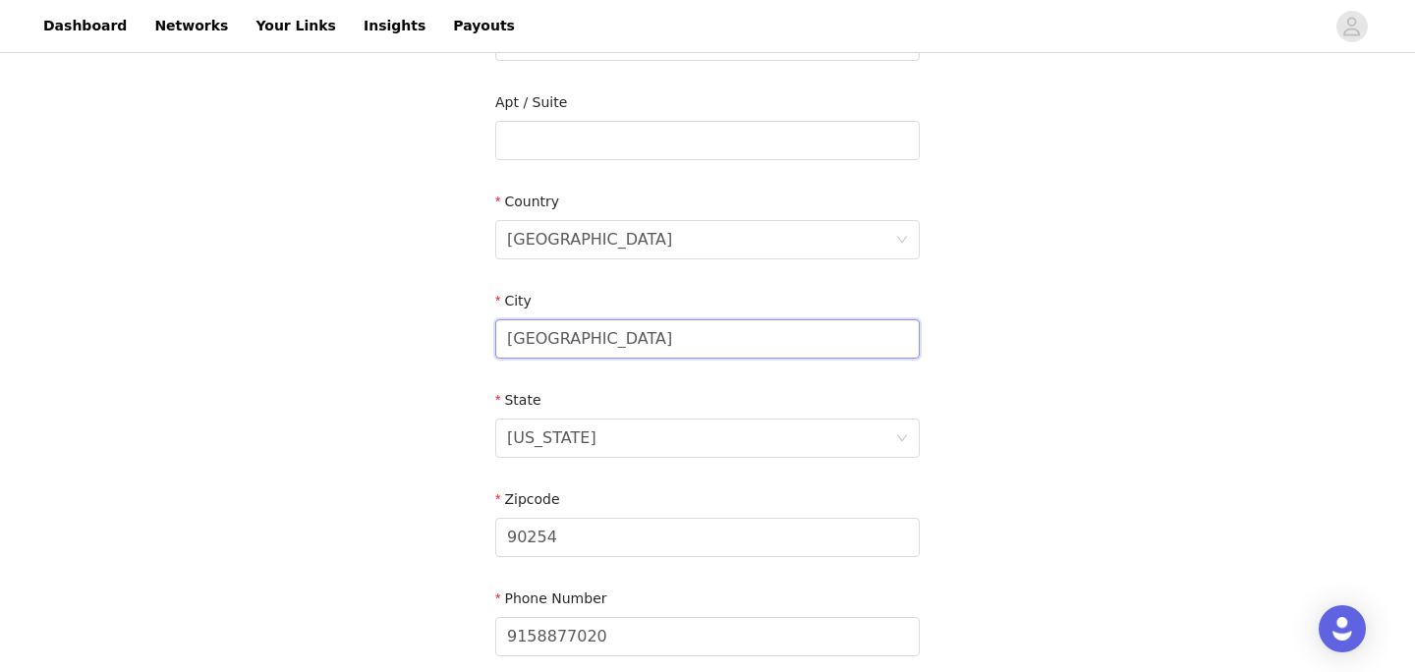
scroll to position [489, 0]
type input "[GEOGRAPHIC_DATA]"
click at [544, 536] on input "90254" at bounding box center [707, 535] width 425 height 39
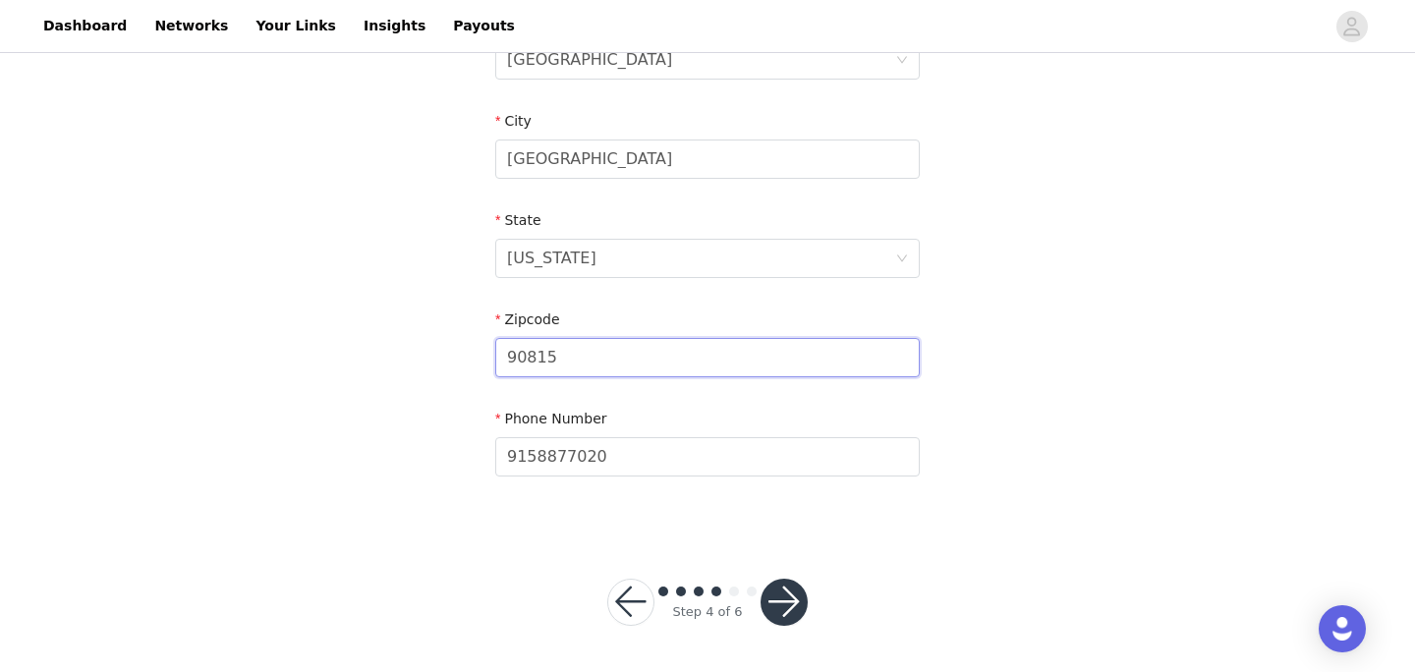
type input "90815"
click at [775, 606] on button "button" at bounding box center [784, 602] width 47 height 47
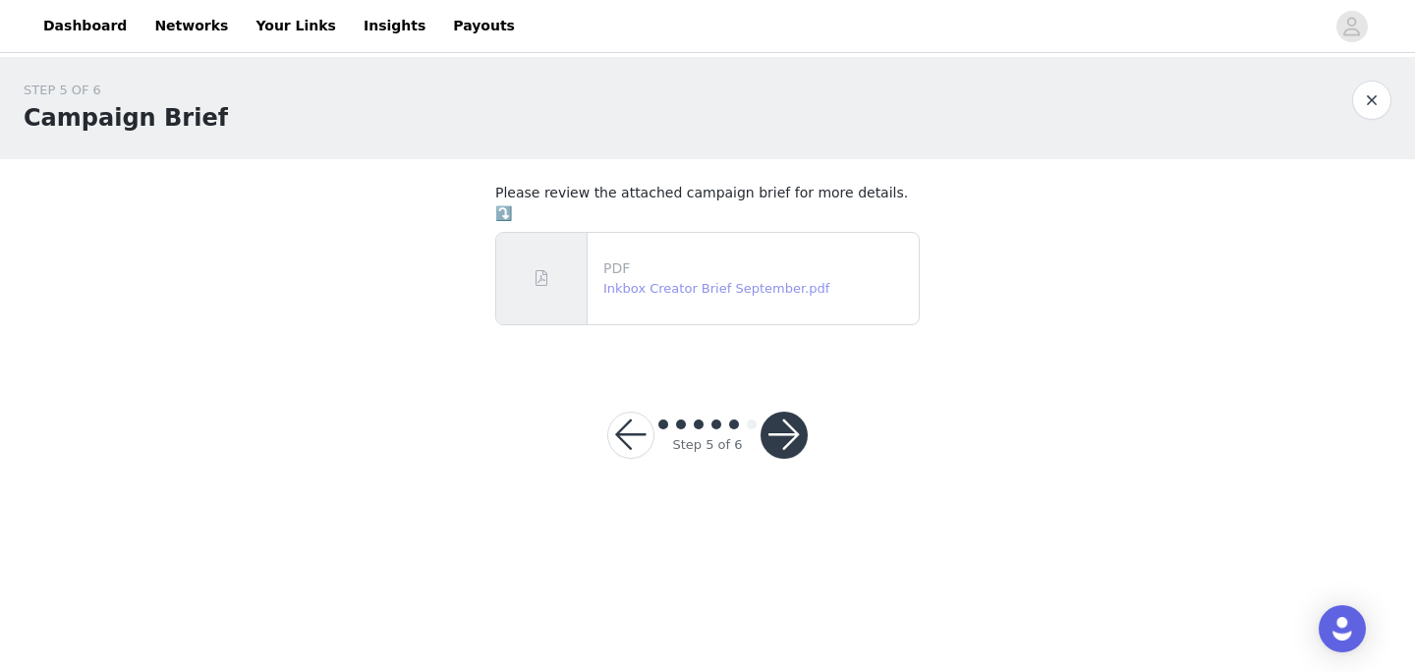
click at [746, 281] on link "Inkbox Creator Brief September.pdf" at bounding box center [716, 288] width 226 height 15
click at [774, 424] on button "button" at bounding box center [784, 435] width 47 height 47
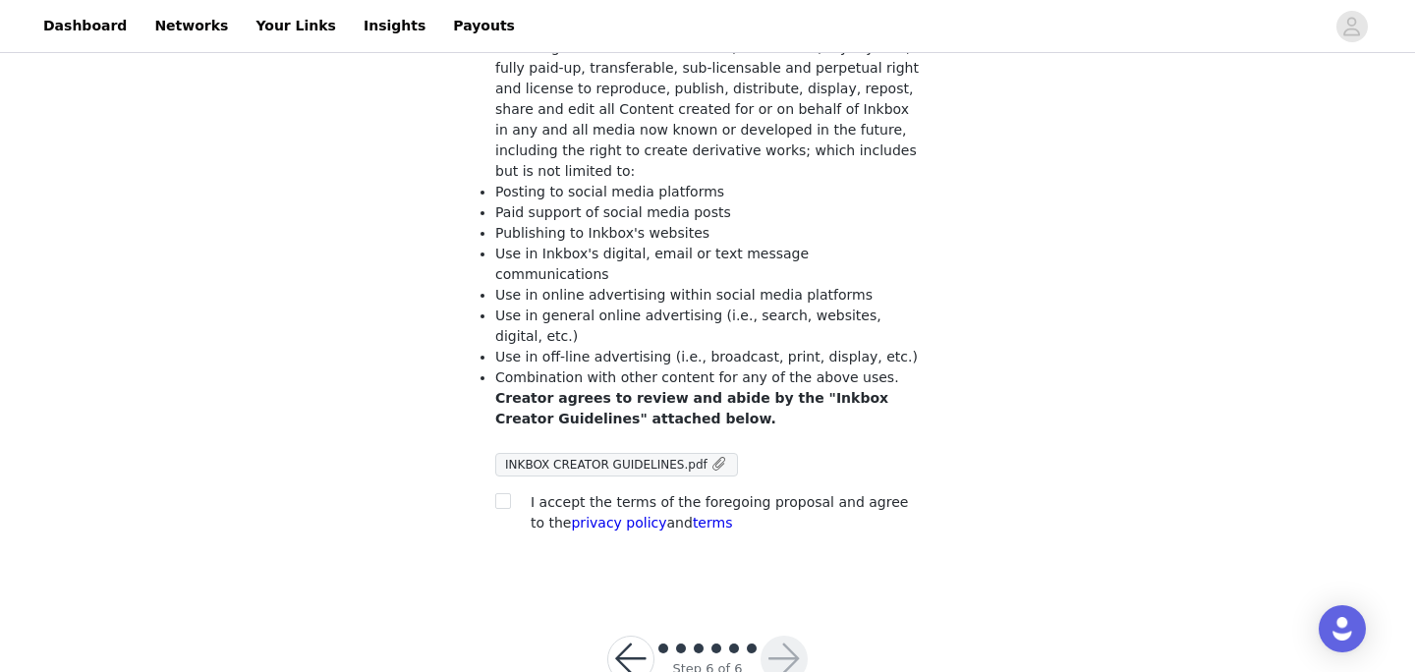
scroll to position [205, 0]
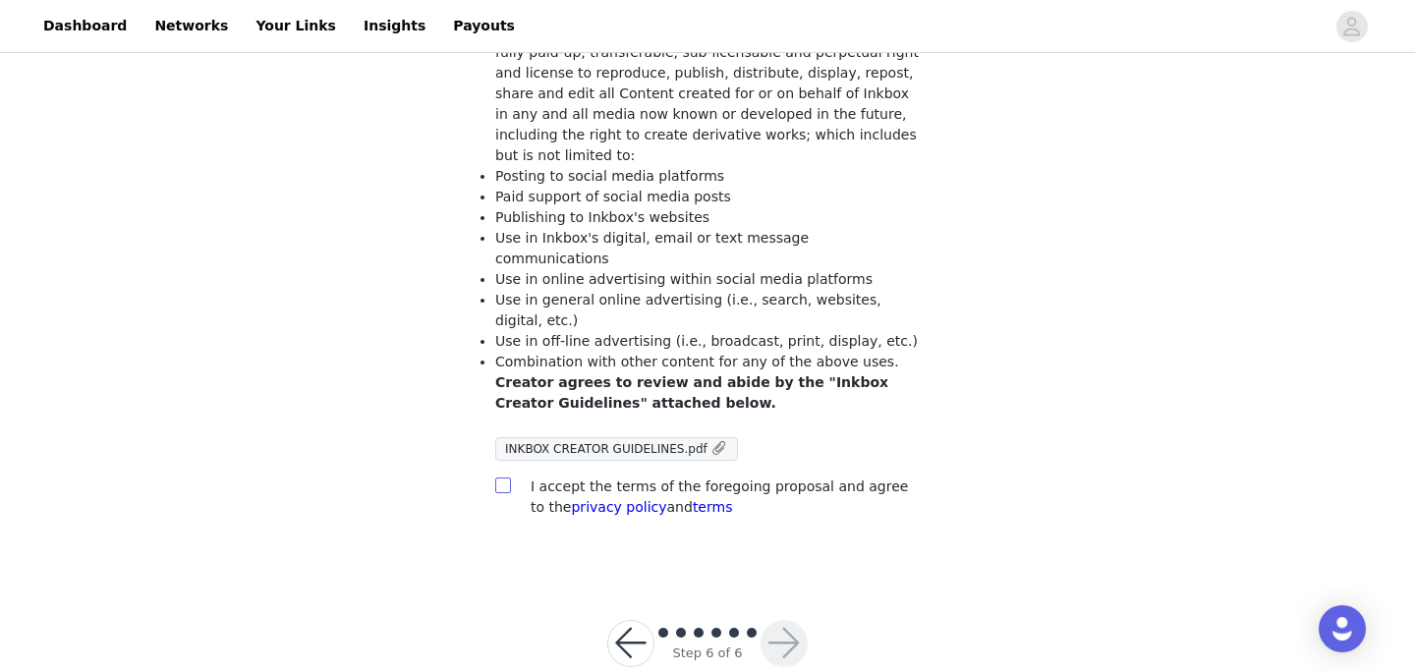
click at [509, 478] on span at bounding box center [503, 486] width 16 height 16
click at [509, 478] on input "checkbox" at bounding box center [502, 485] width 14 height 14
checkbox input "true"
click at [798, 620] on button "button" at bounding box center [784, 643] width 47 height 47
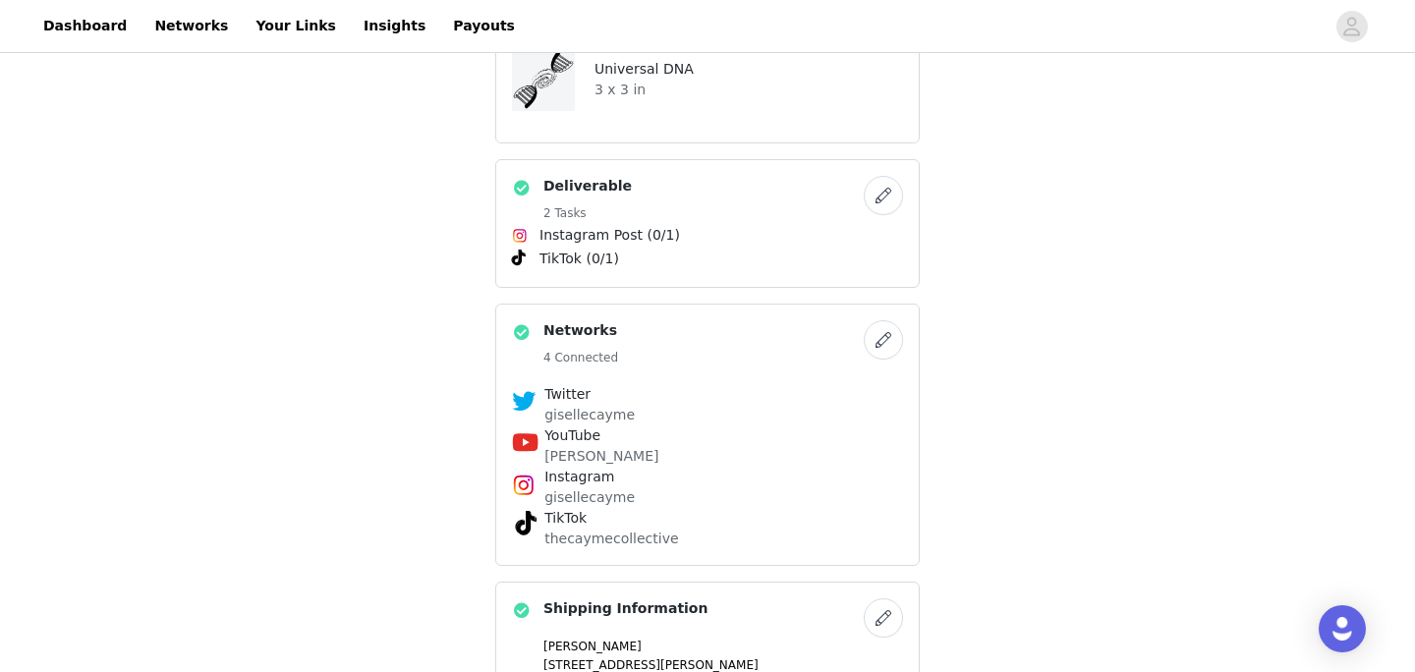
scroll to position [948, 0]
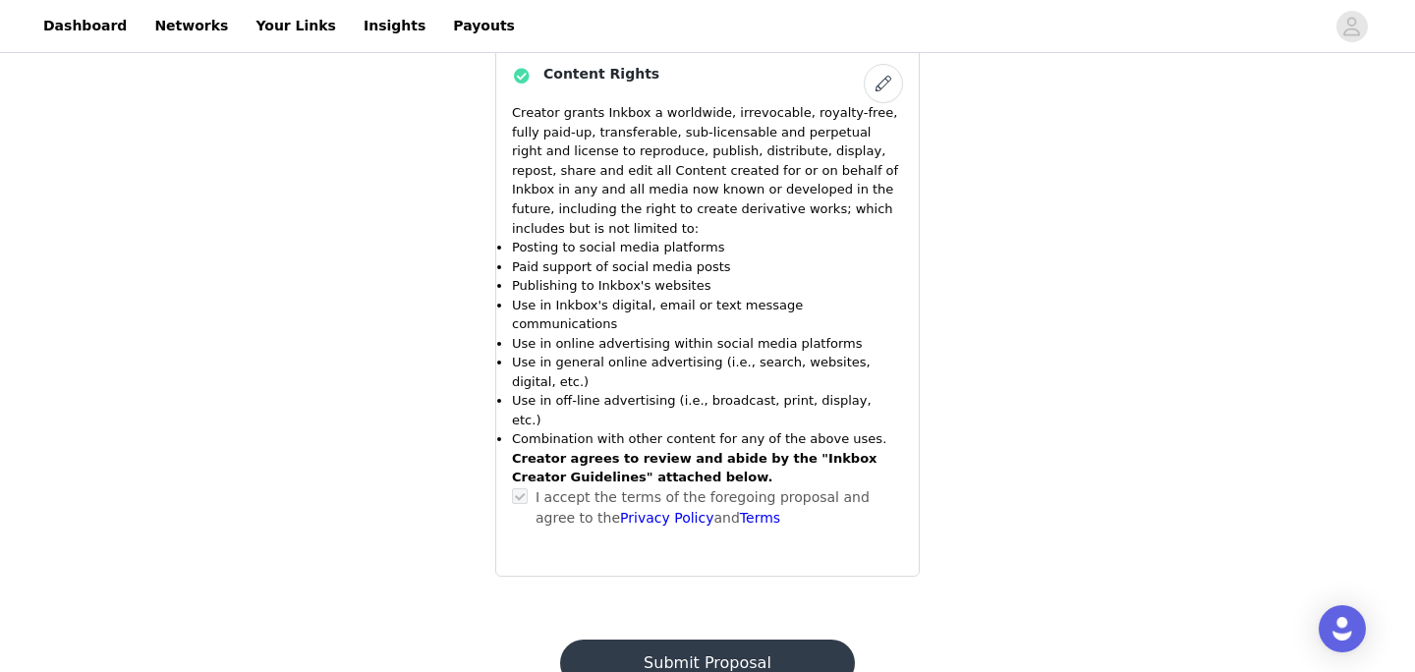
click at [798, 640] on button "Submit Proposal" at bounding box center [707, 663] width 294 height 47
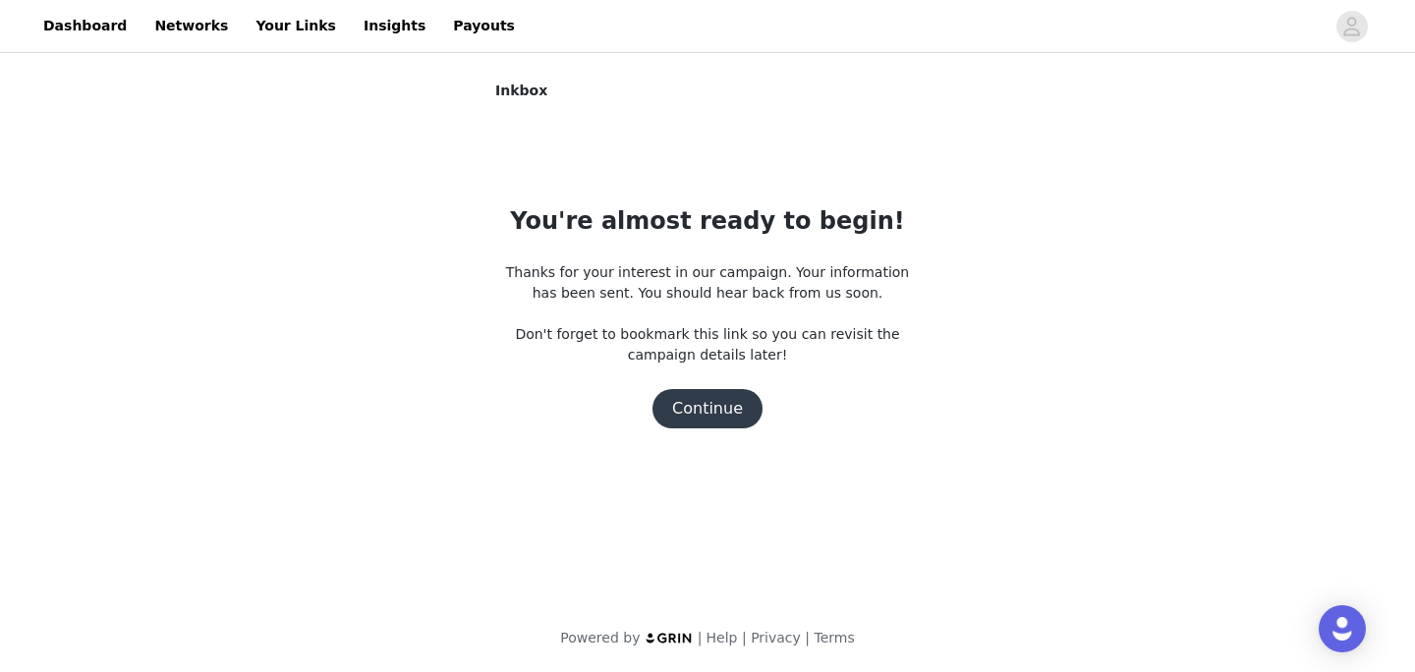
click at [704, 404] on button "Continue" at bounding box center [708, 408] width 110 height 39
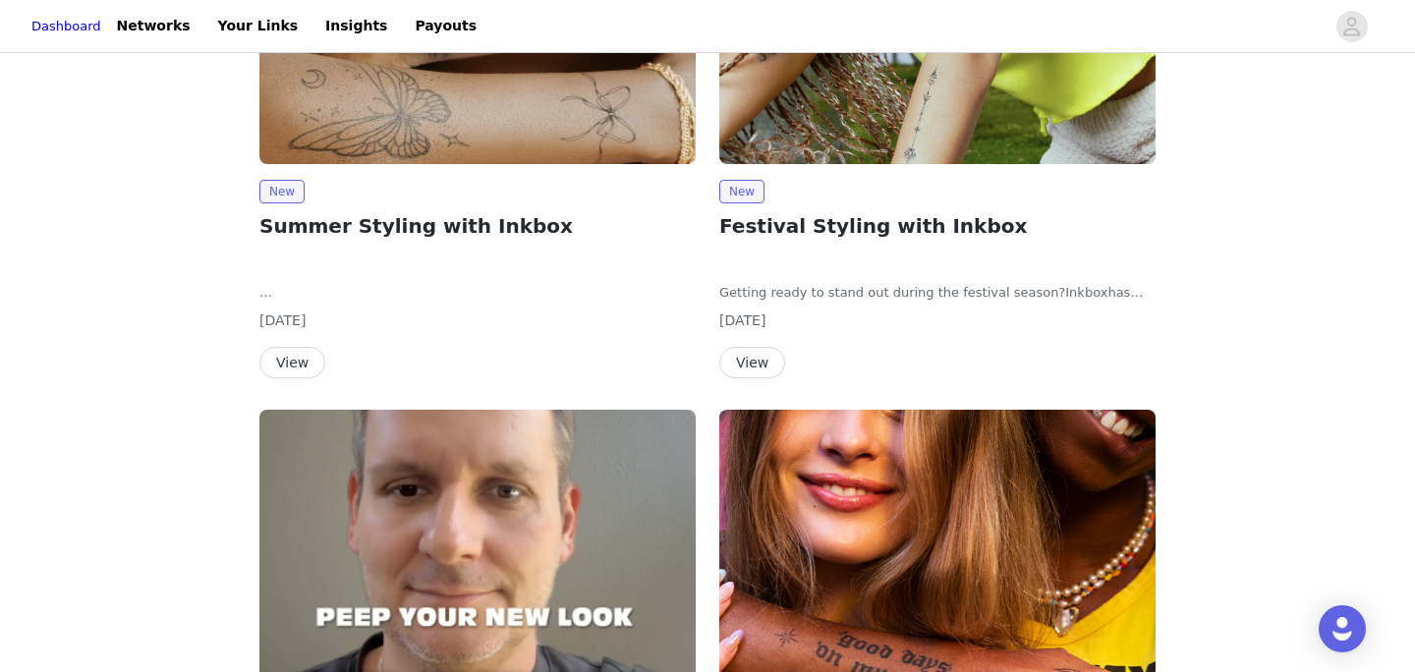
scroll to position [883, 0]
